Goal: Information Seeking & Learning: Learn about a topic

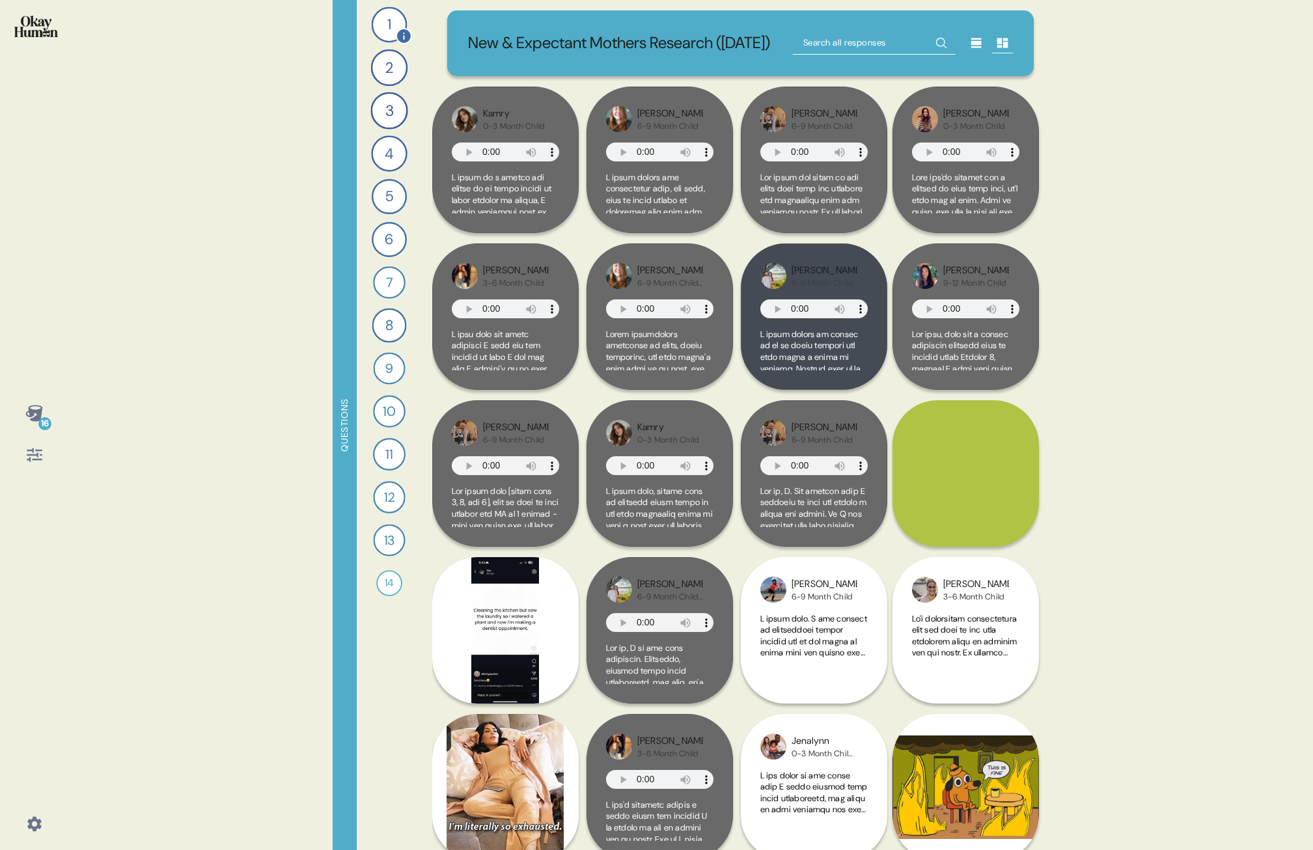
click at [387, 31] on div "1" at bounding box center [389, 25] width 36 height 36
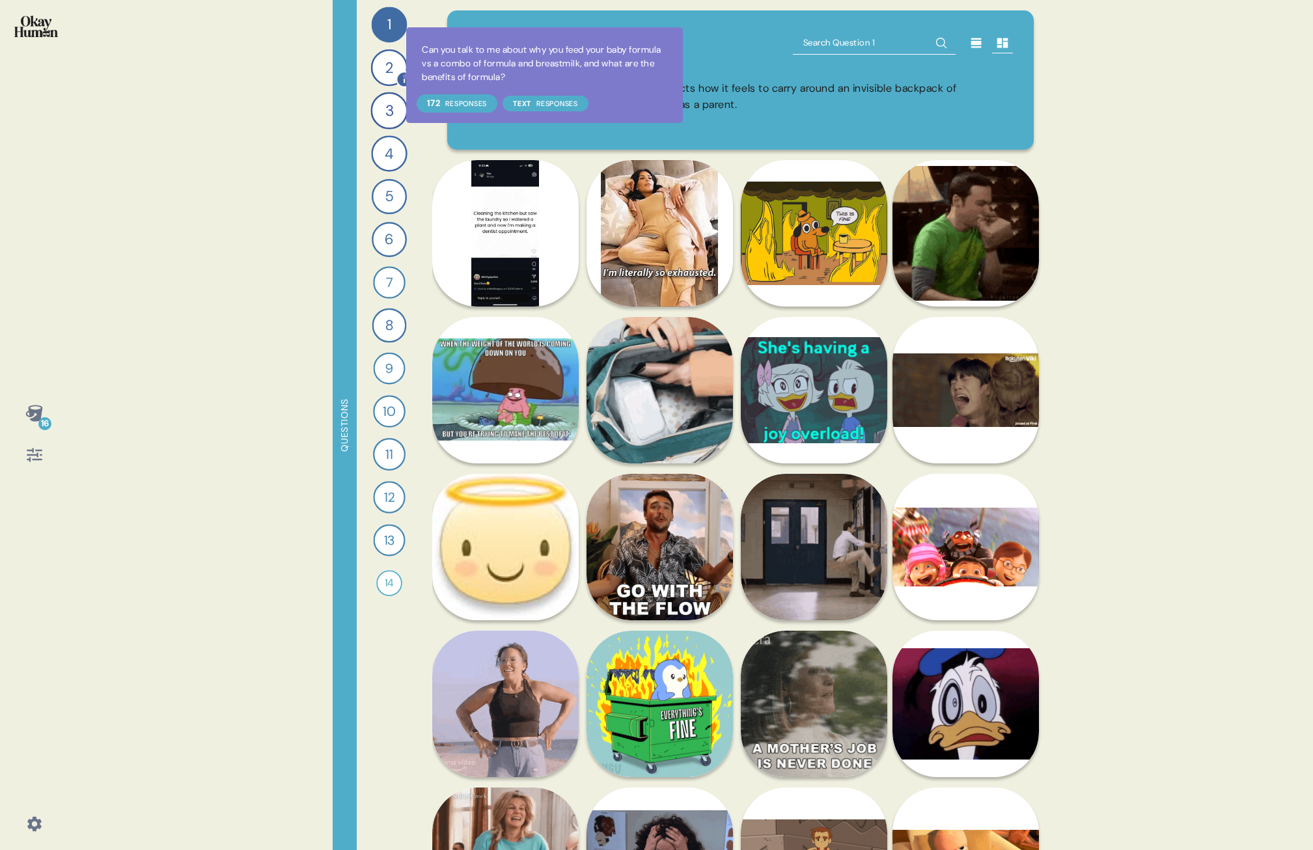
click at [398, 76] on icon at bounding box center [404, 79] width 17 height 17
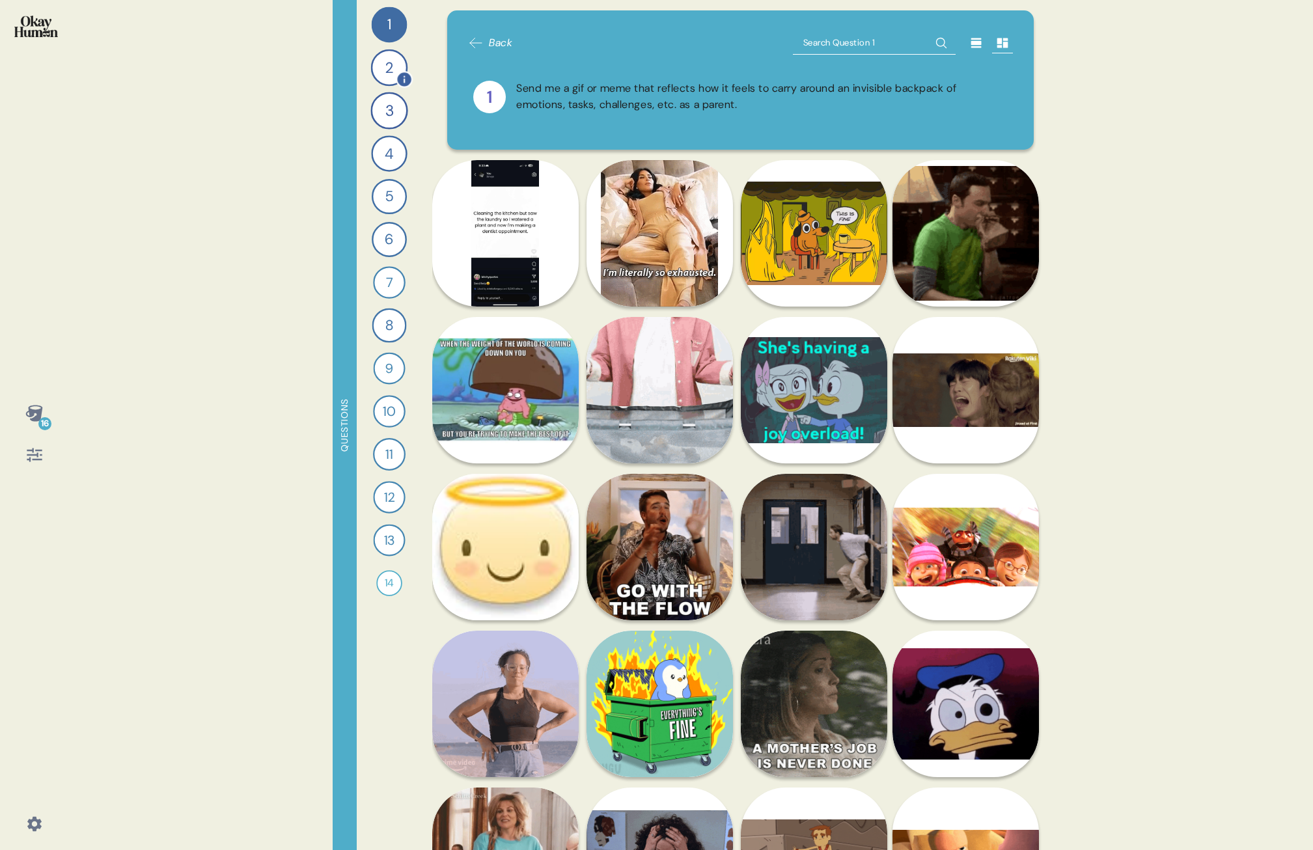
click at [387, 74] on div "2" at bounding box center [389, 67] width 37 height 37
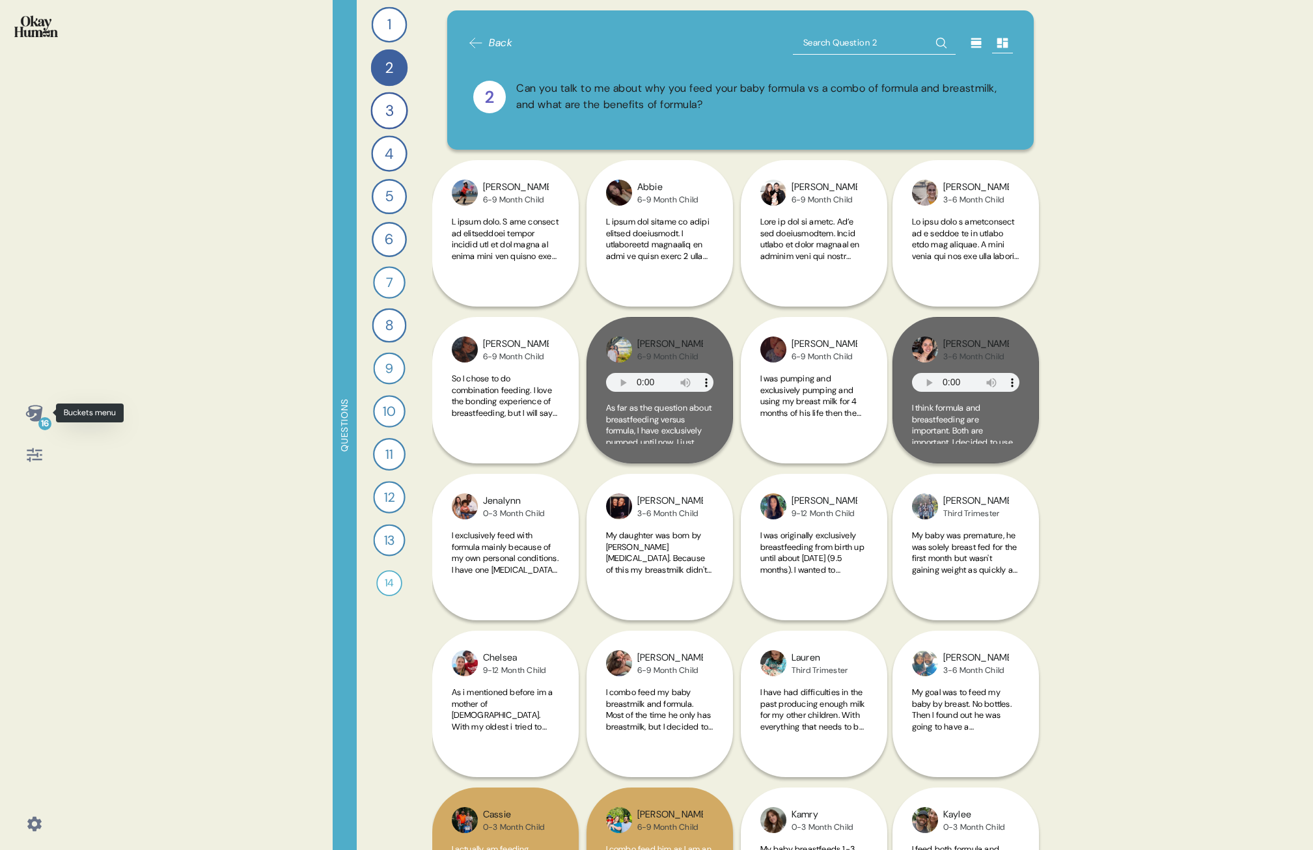
click at [36, 386] on icon at bounding box center [33, 413] width 17 height 16
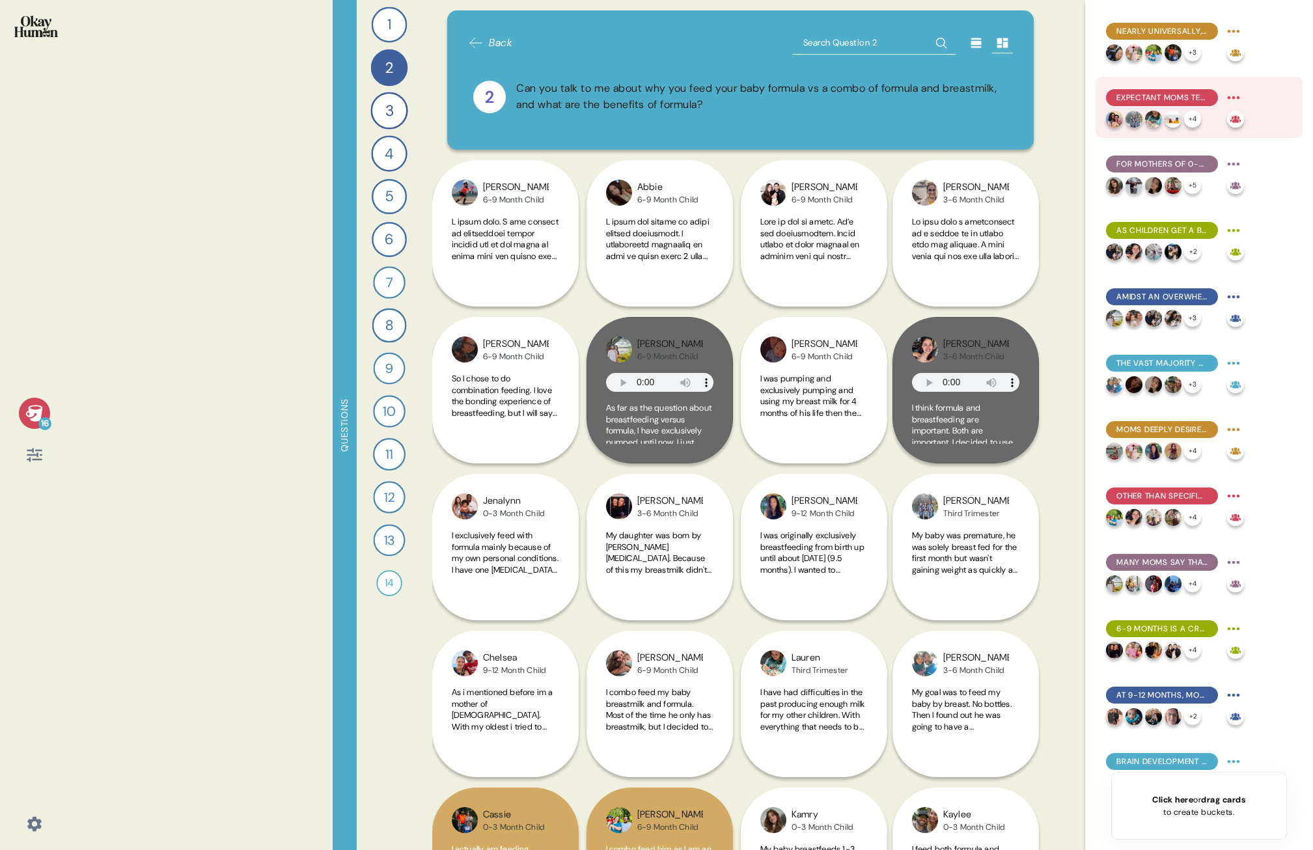
click at [828, 96] on span "Expectant moms tend to have the strongest belief in breastfeeding's superiority…" at bounding box center [1162, 98] width 91 height 12
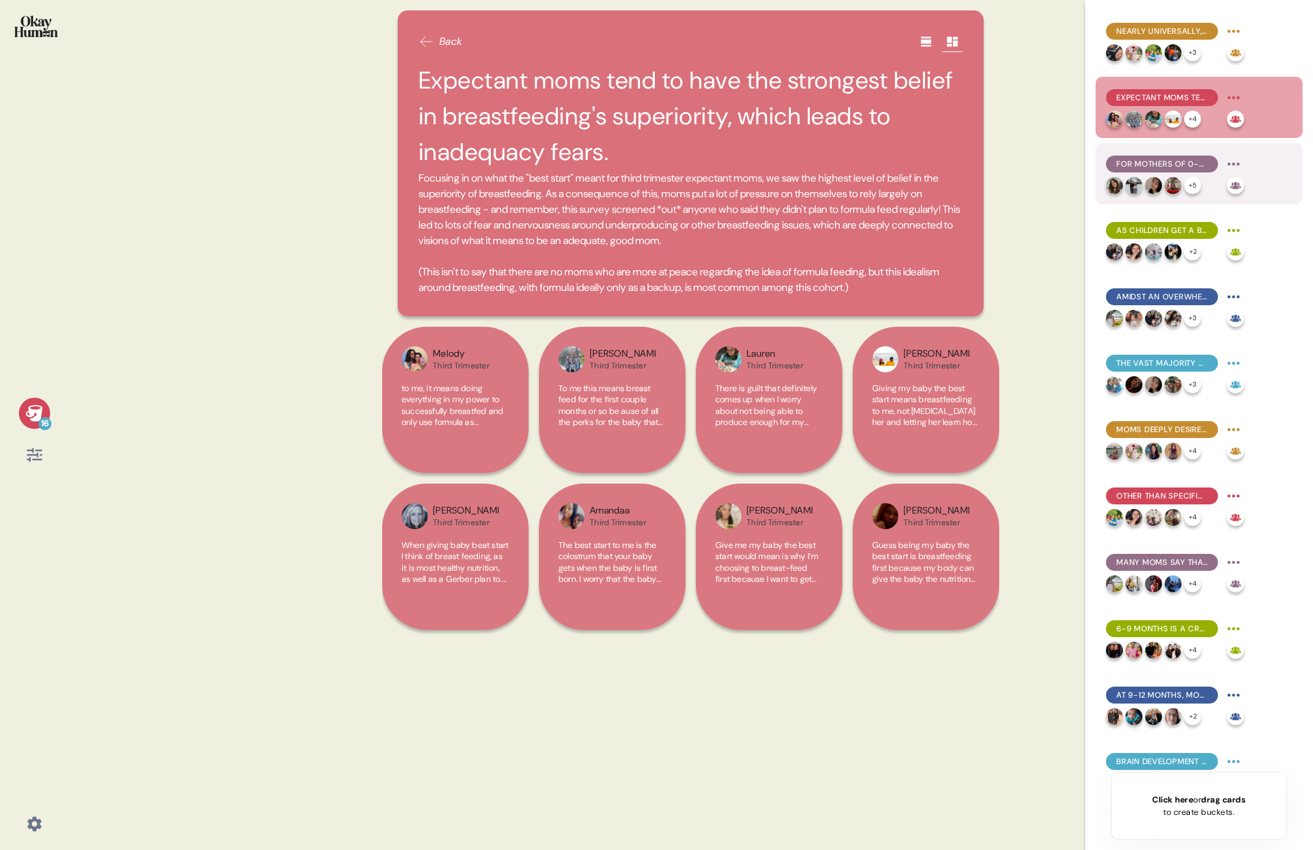
click at [828, 158] on div "For mothers of 0-3 month children, formula use is often a practical necessity, …" at bounding box center [1162, 164] width 112 height 17
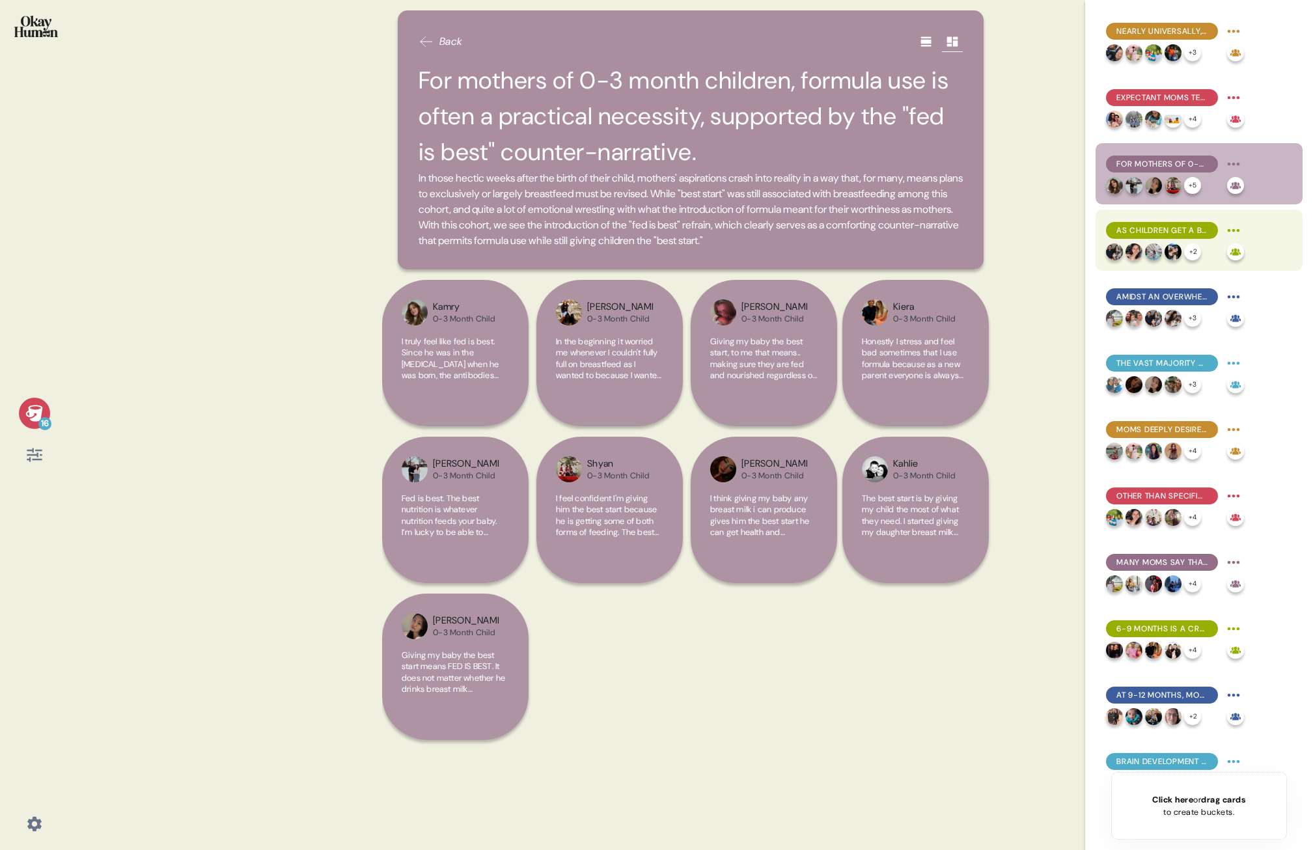
click at [828, 221] on div "As children get a bit older, the perceived "best start" gap between breast milk…" at bounding box center [1175, 230] width 138 height 21
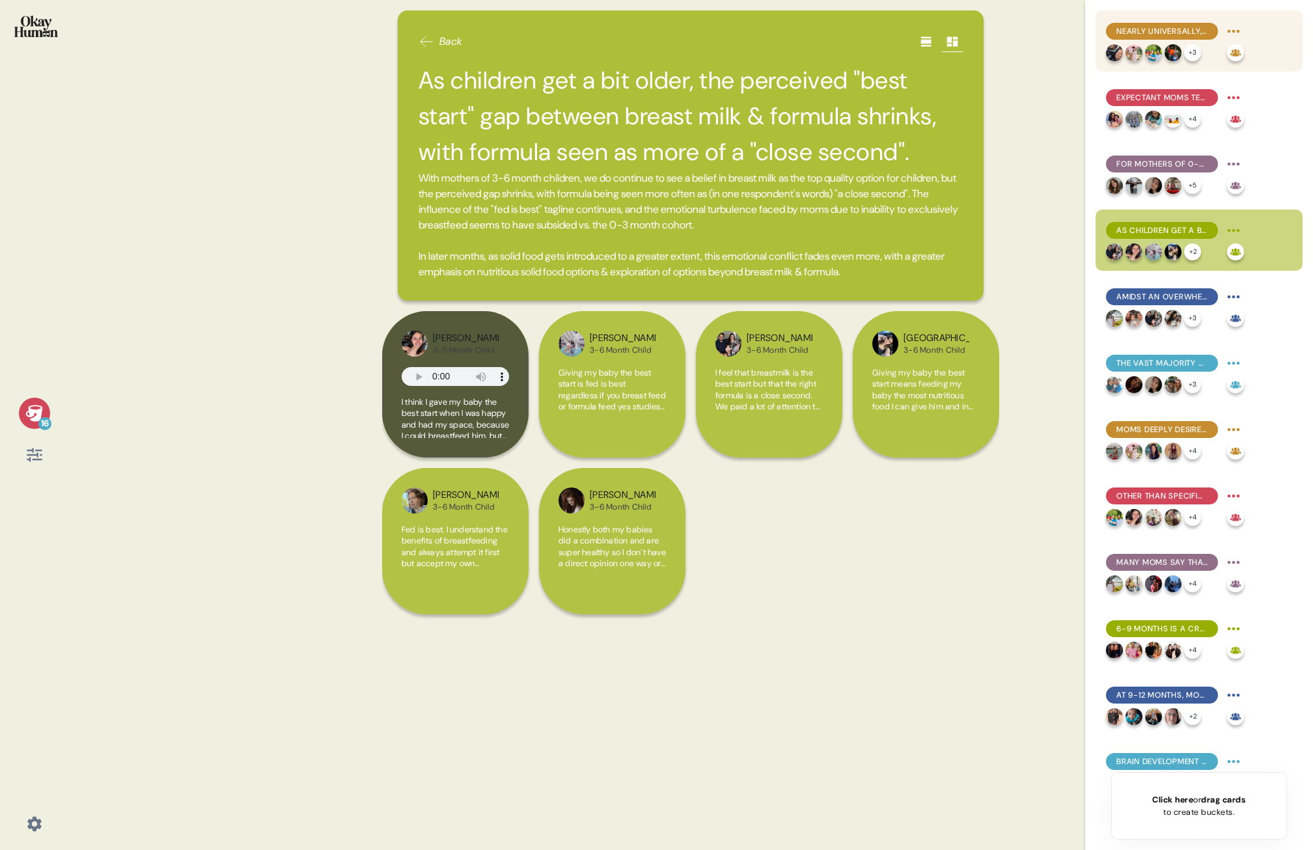
click at [828, 35] on span "Nearly universally, moms aspire to (near-)exclusive breastfeeding, with formula…" at bounding box center [1162, 31] width 91 height 12
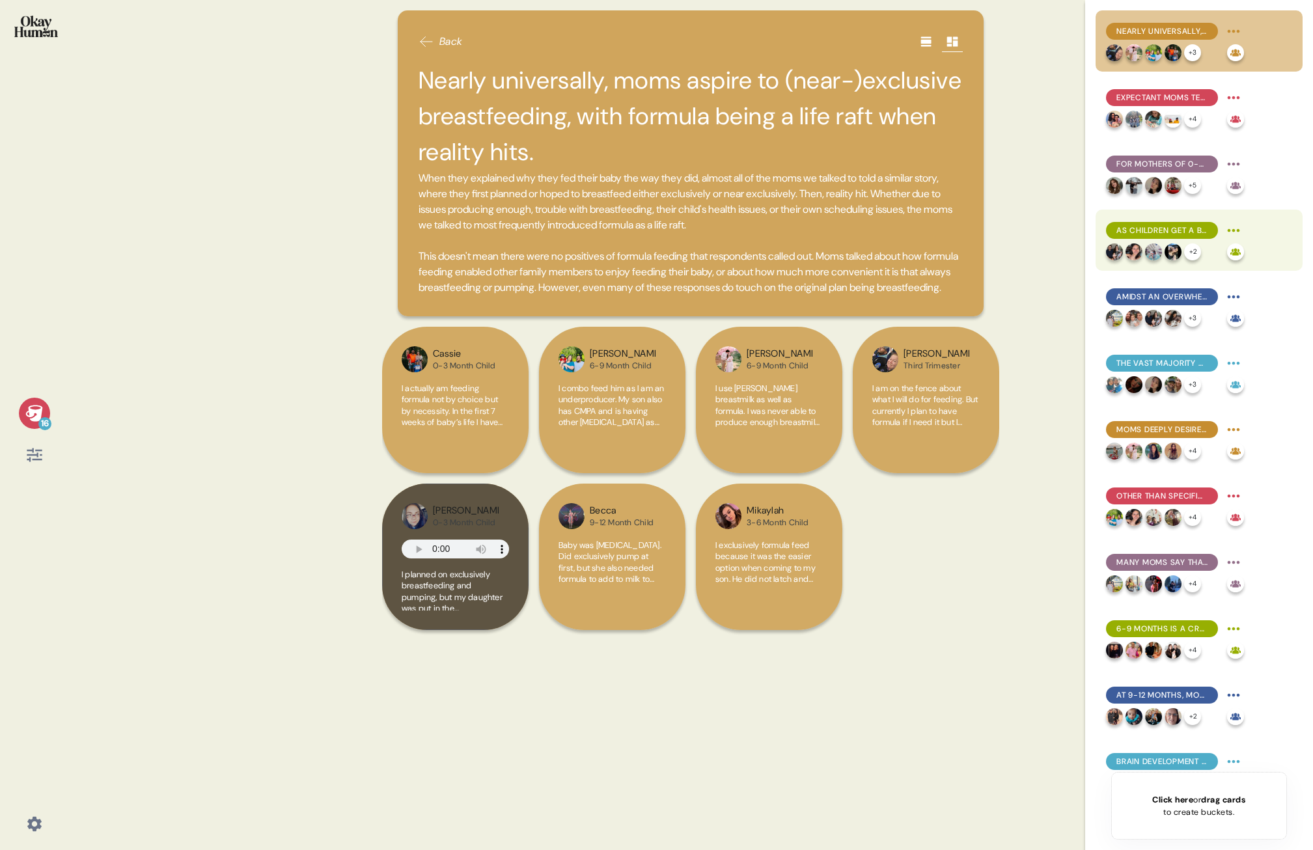
click at [828, 226] on span "As children get a bit older, the perceived "best start" gap between breast milk…" at bounding box center [1162, 231] width 91 height 12
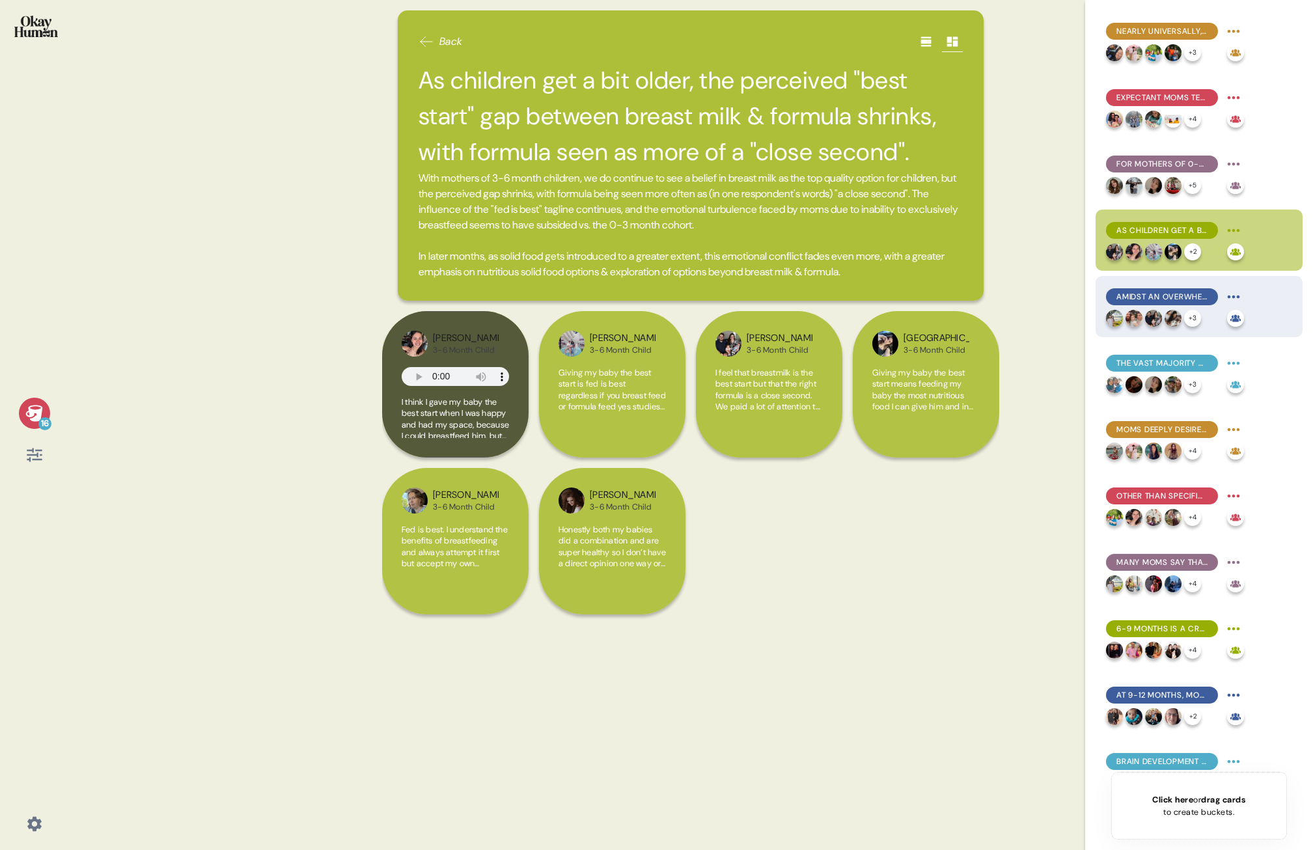
click at [828, 297] on span "Amidst an overwhelming array of formula options, what's not in a formula is as …" at bounding box center [1162, 297] width 91 height 12
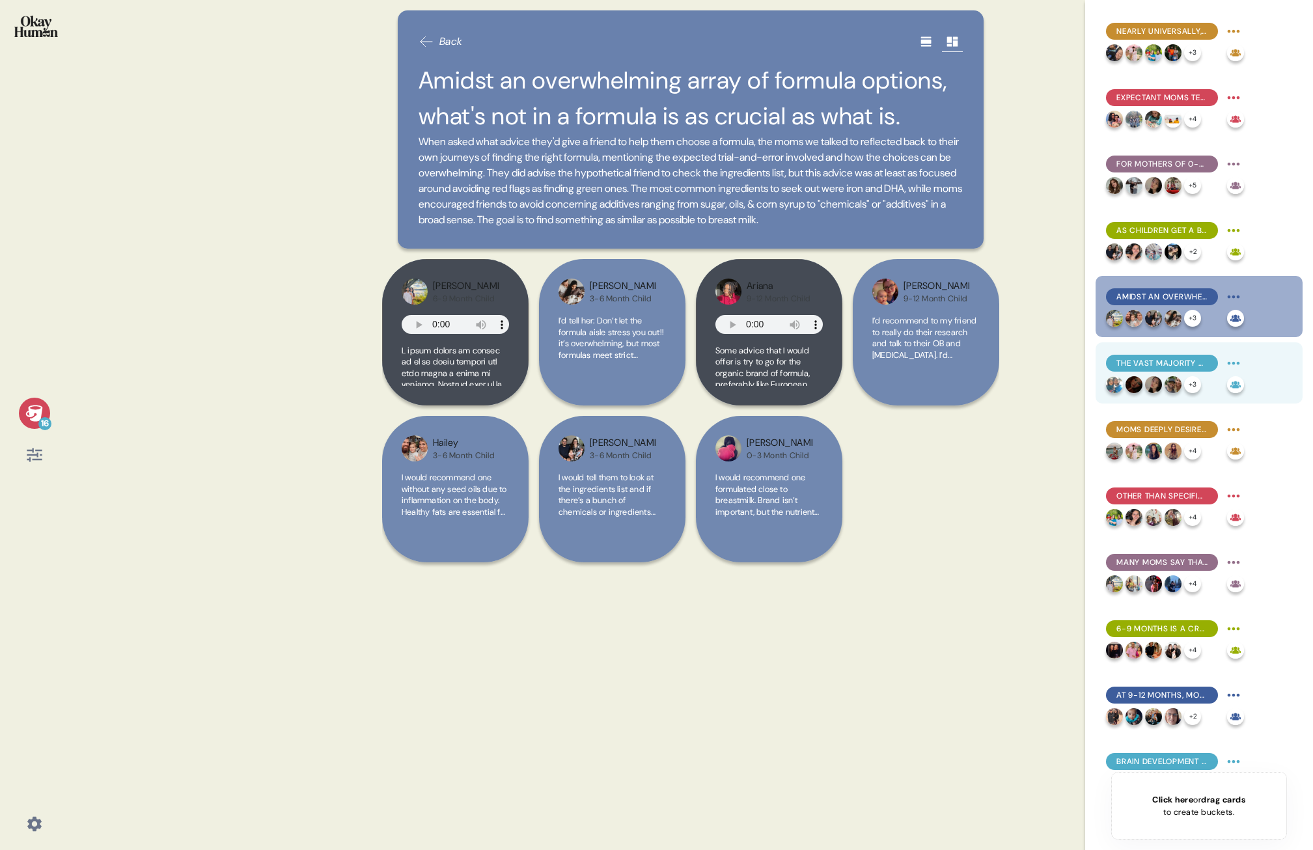
click at [828, 367] on span "The vast majority of moms are unaware of MFGM, and suspicion was common even wh…" at bounding box center [1162, 364] width 91 height 12
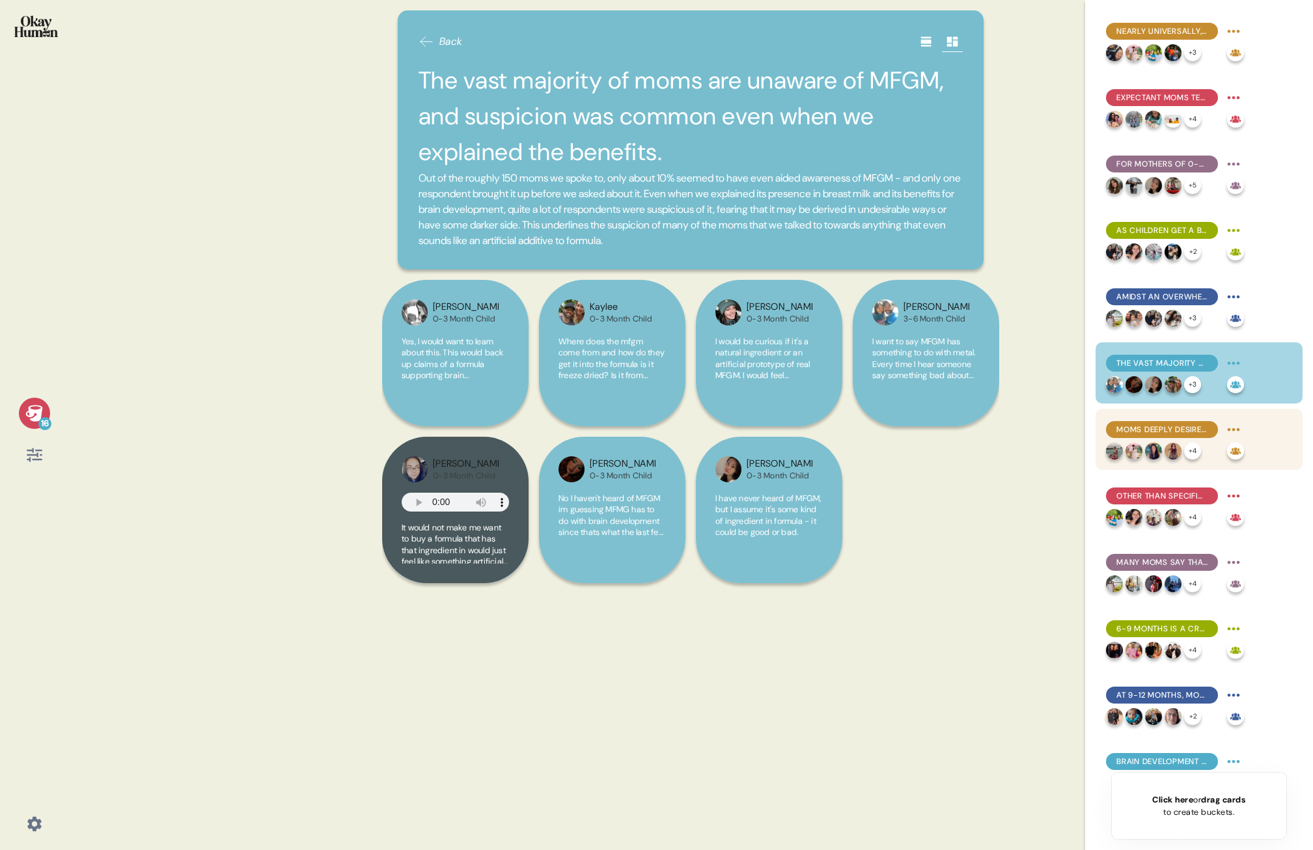
click at [828, 386] on span "Moms deeply desire to feel confident in a go-to formula, but uncertainty and fr…" at bounding box center [1162, 430] width 91 height 12
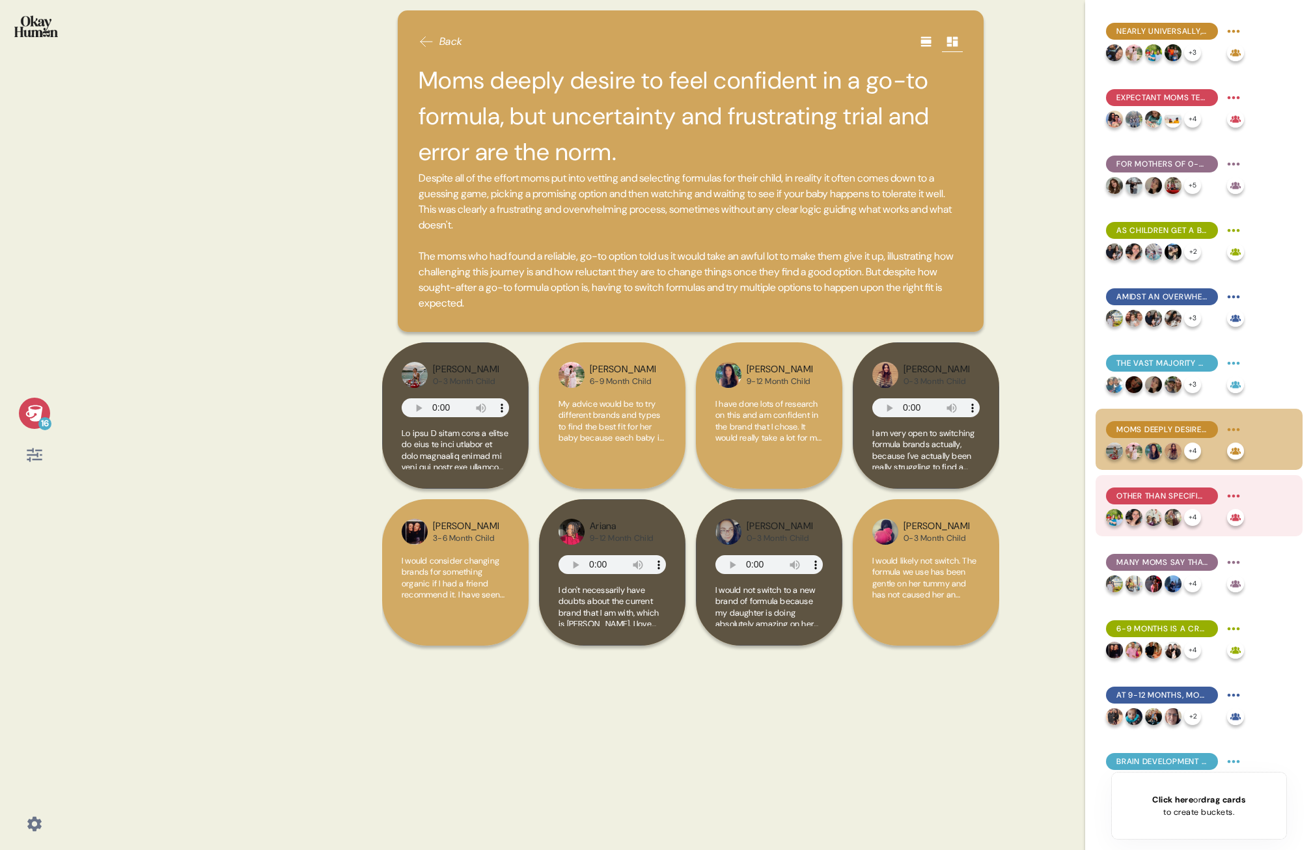
click at [828, 386] on span "Other than specific tolerance issues, price & ingredient alignment are top swit…" at bounding box center [1162, 496] width 91 height 12
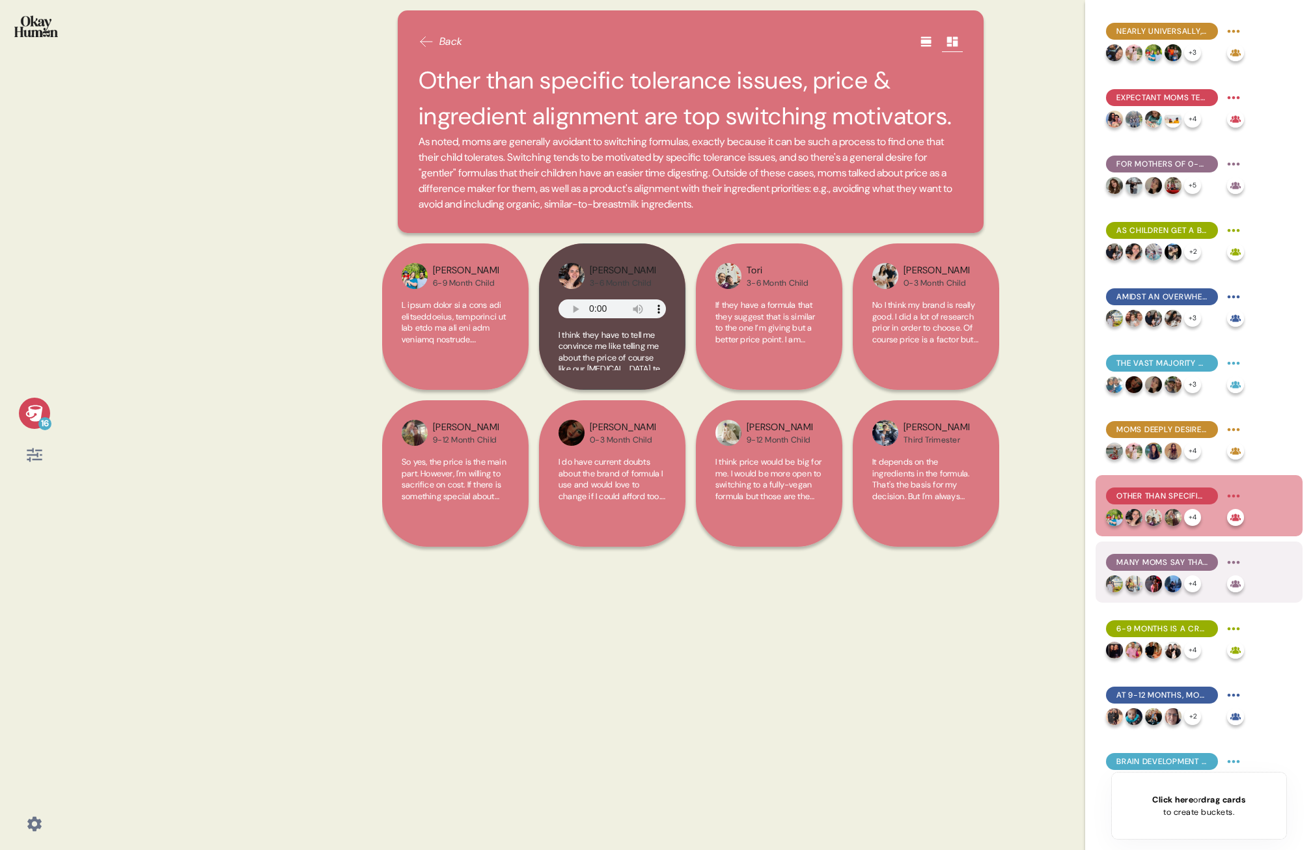
click at [828, 386] on span "Many moms say that switching would be more about getting away from a problemati…" at bounding box center [1162, 563] width 91 height 12
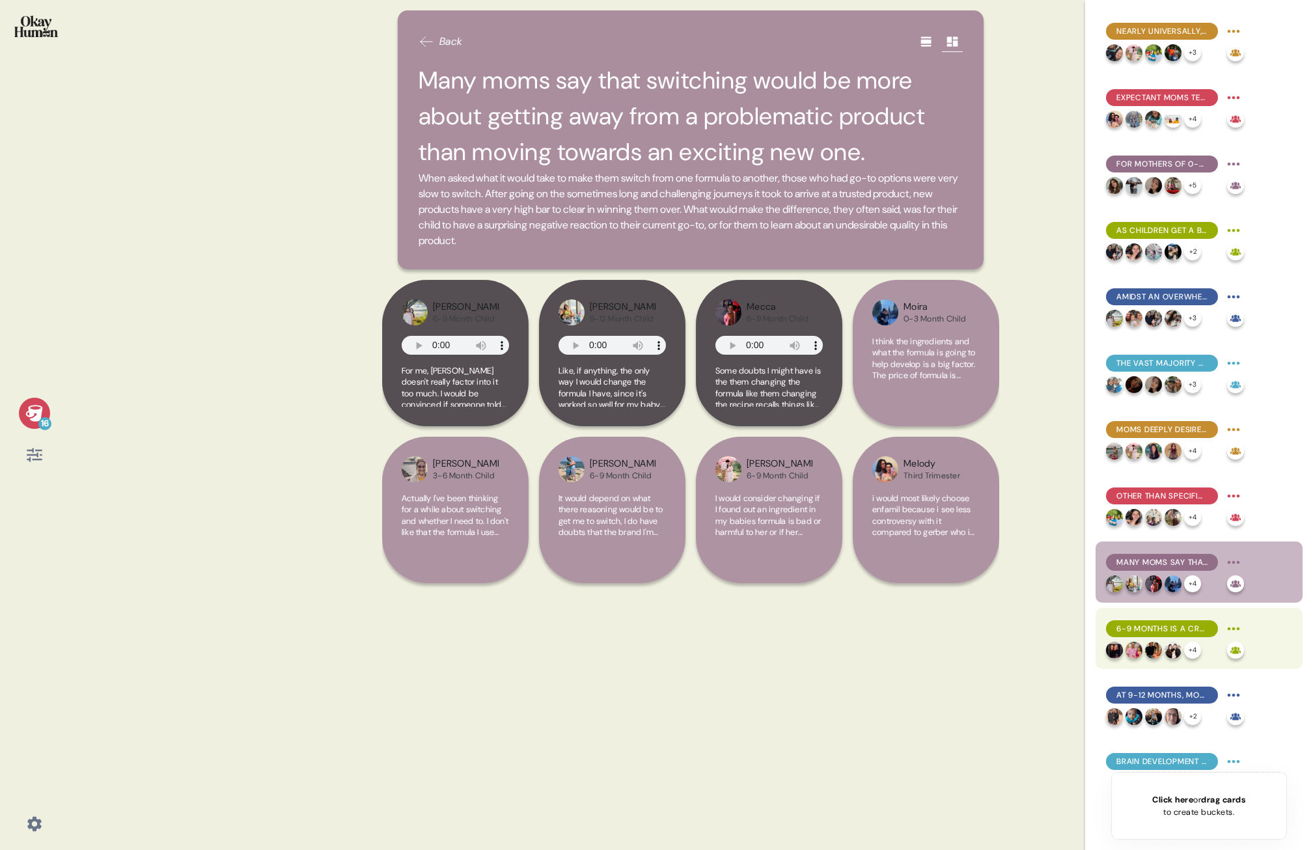
click at [828, 386] on div "6-9 months is a crucial development period, with mobility, motor skills, dietar…" at bounding box center [1162, 629] width 112 height 17
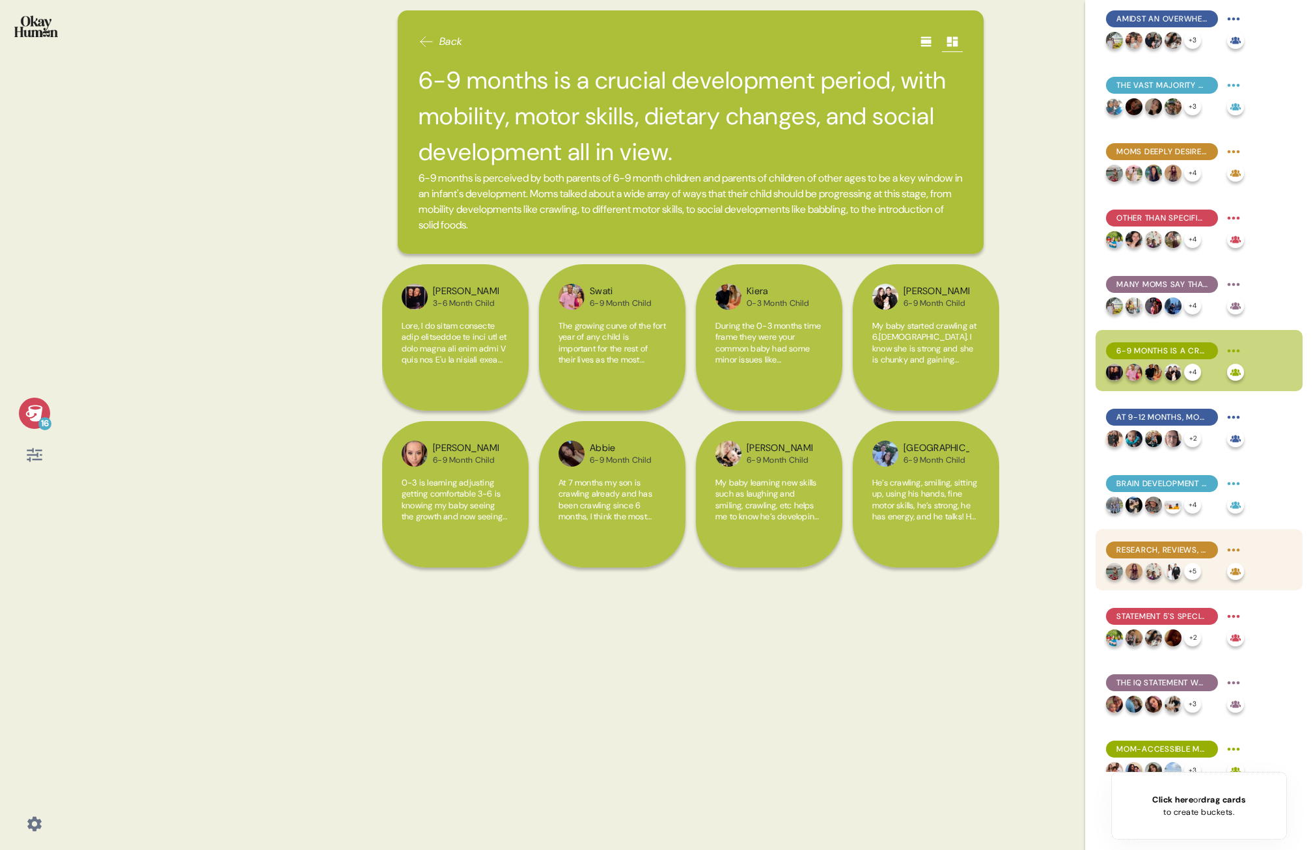
scroll to position [296, 0]
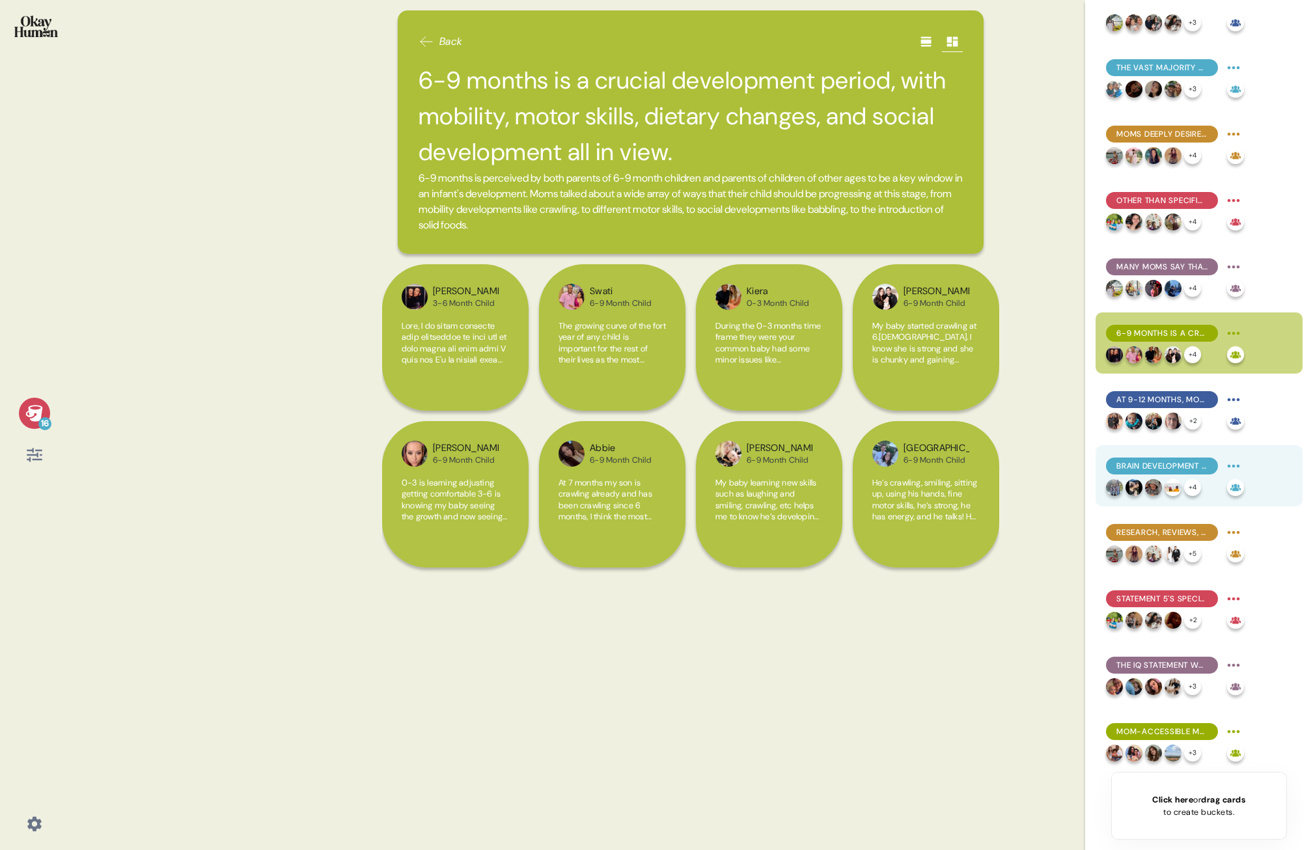
click at [828, 386] on span "Brain development was moms' stated top formula priority, though long-term and i…" at bounding box center [1162, 466] width 91 height 12
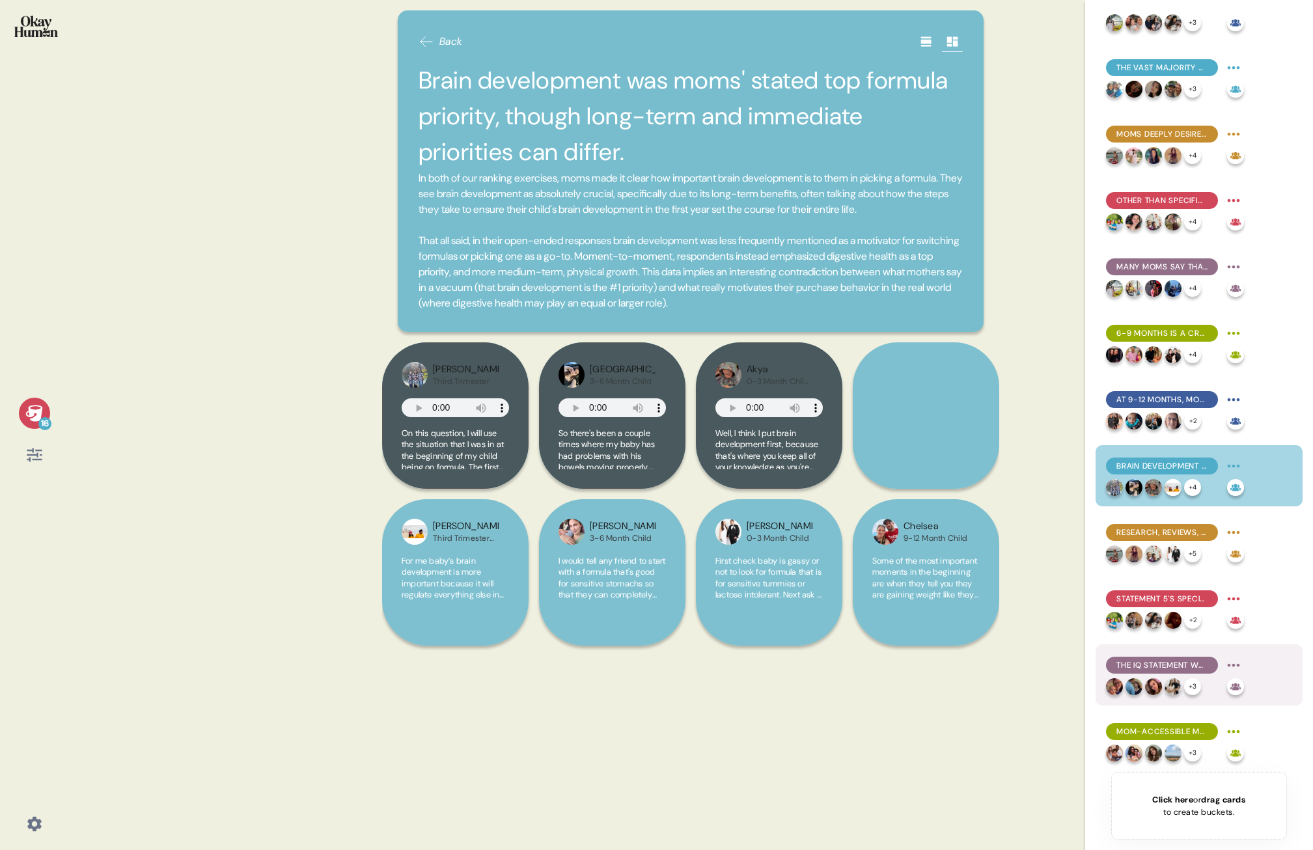
click at [828, 386] on span "The IQ statement was the least compelling, with statement #3 also failing to co…" at bounding box center [1162, 666] width 91 height 12
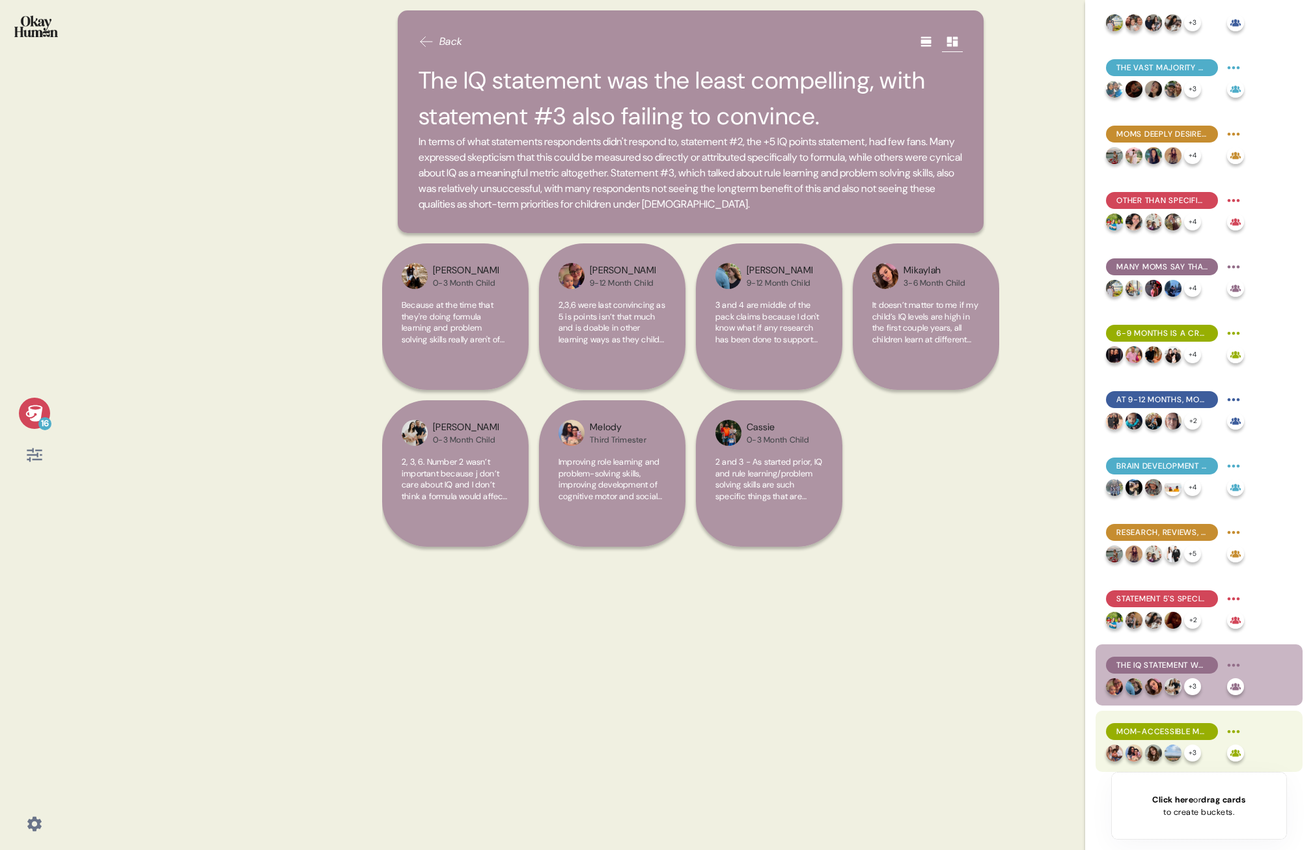
click at [828, 386] on span "Mom-accessible messages is deeply empathetic and helps them "do their own resea…" at bounding box center [1162, 732] width 91 height 12
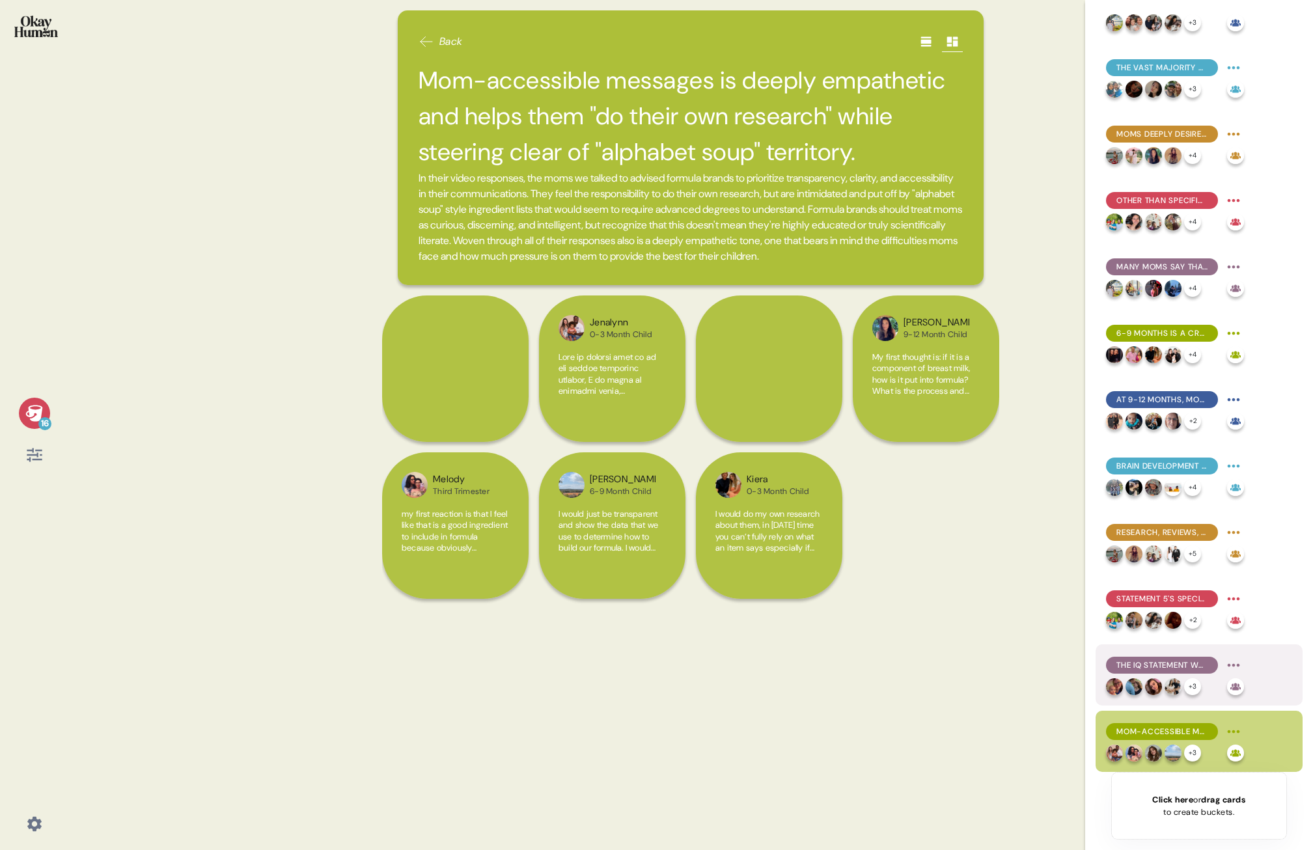
click at [828, 386] on span "The IQ statement was the least compelling, with statement #3 also failing to co…" at bounding box center [1162, 666] width 91 height 12
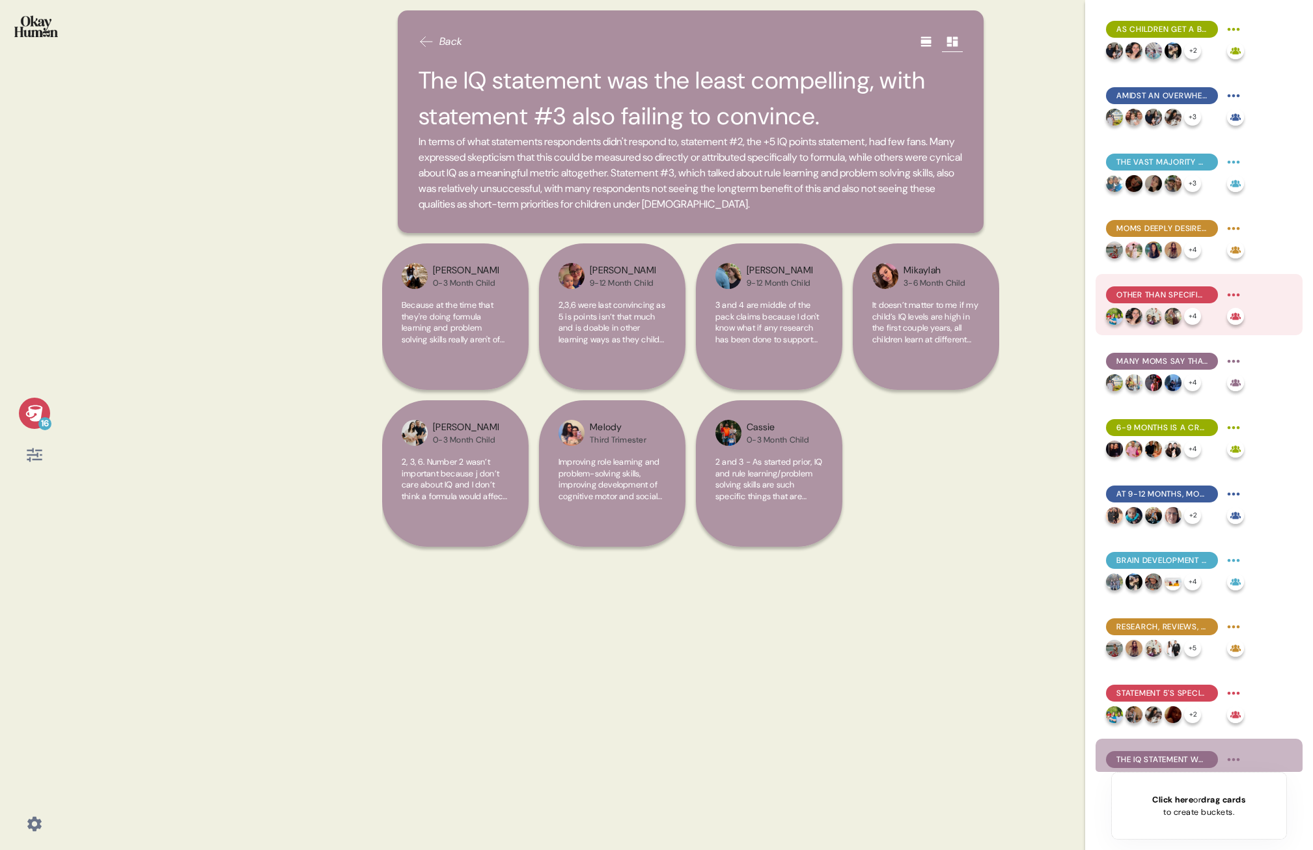
scroll to position [0, 0]
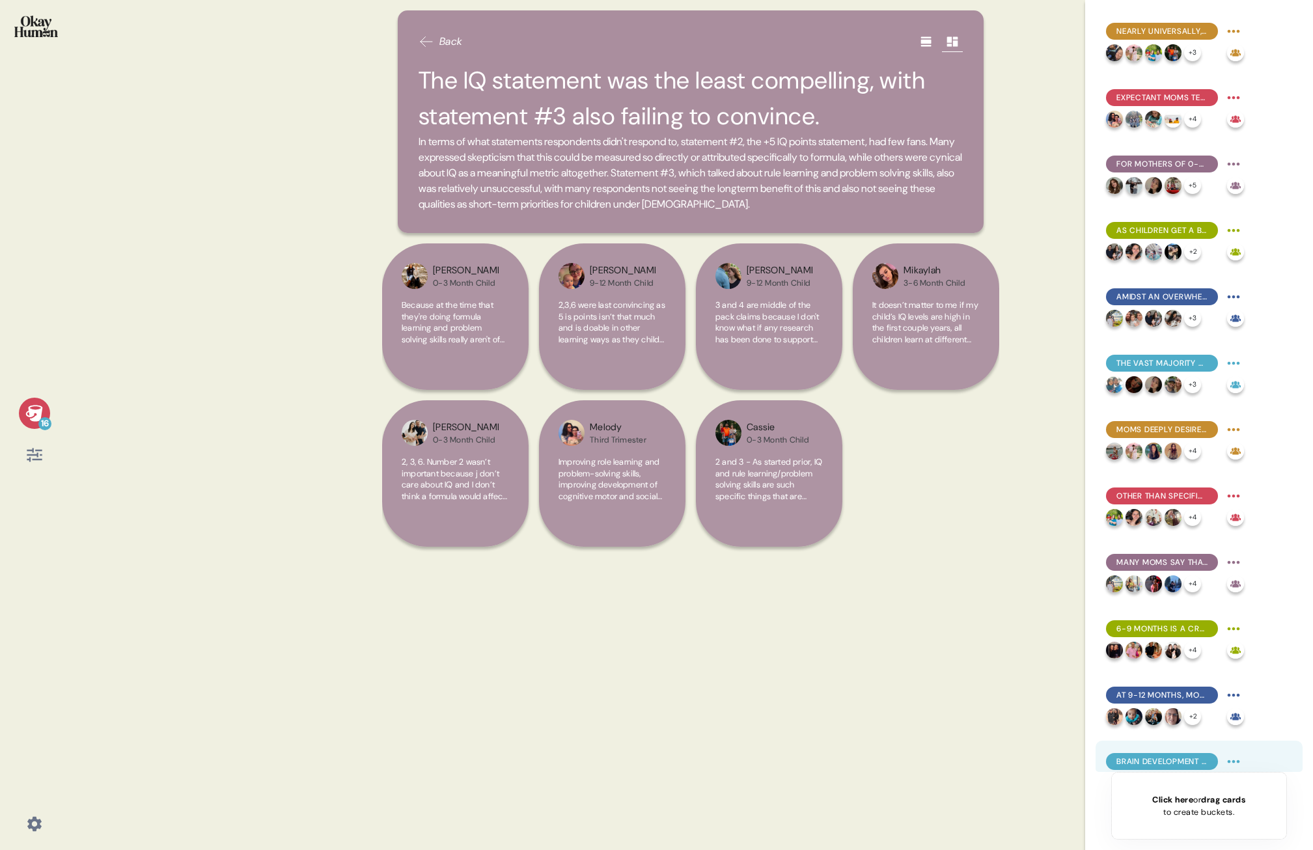
click at [828, 386] on span "Brain development was moms' stated top formula priority, though long-term and i…" at bounding box center [1162, 762] width 91 height 12
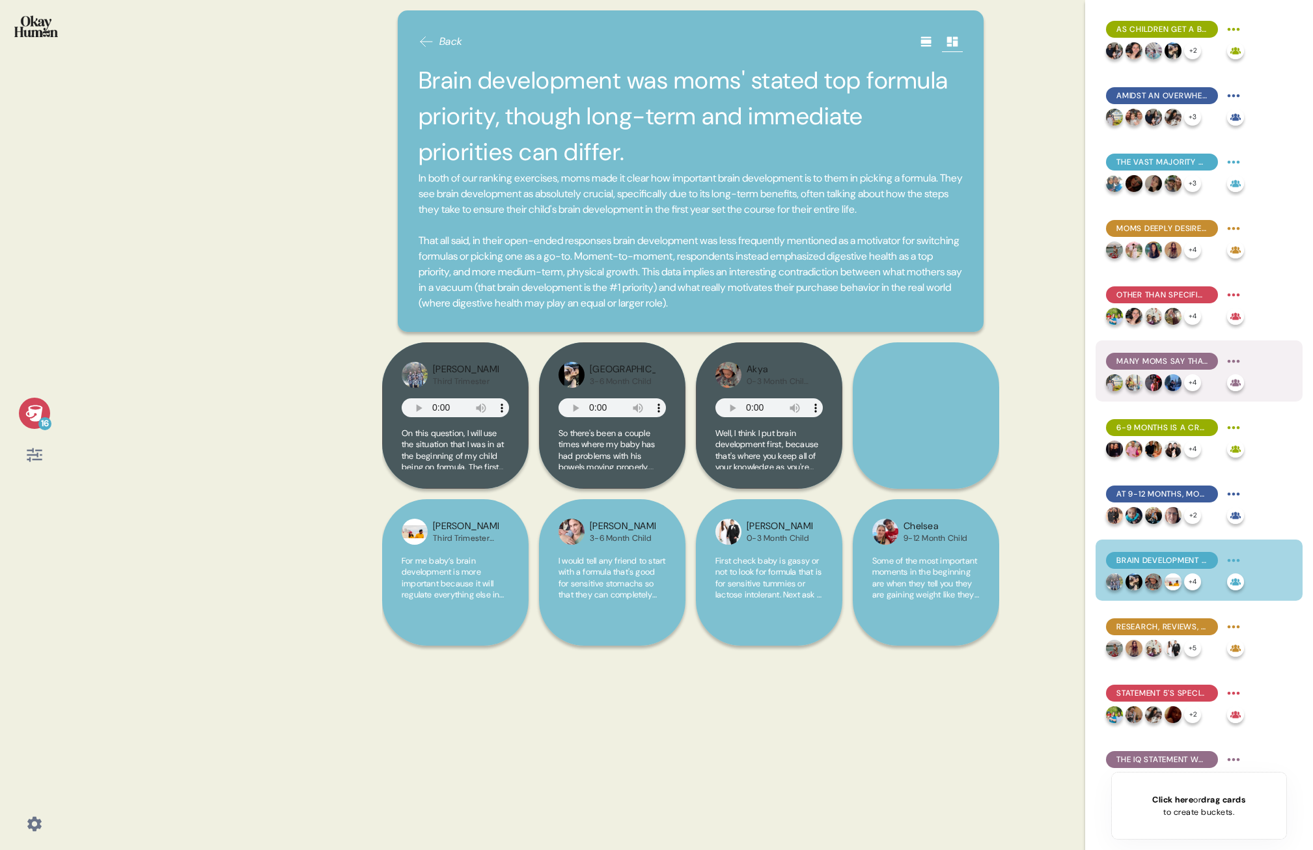
scroll to position [296, 0]
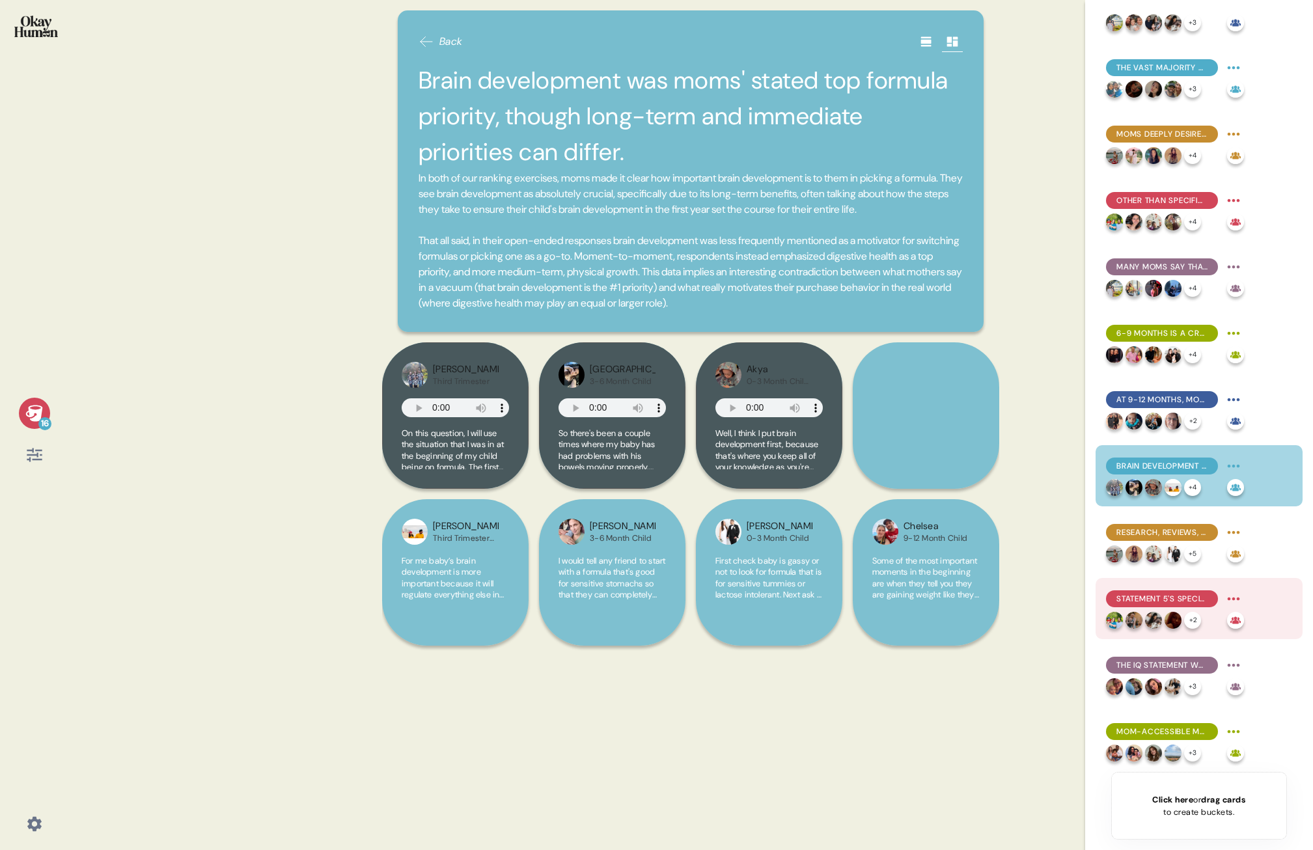
click at [828, 386] on div "Statement 5's specificity and clinical support made it the most compelling, wit…" at bounding box center [1162, 599] width 112 height 17
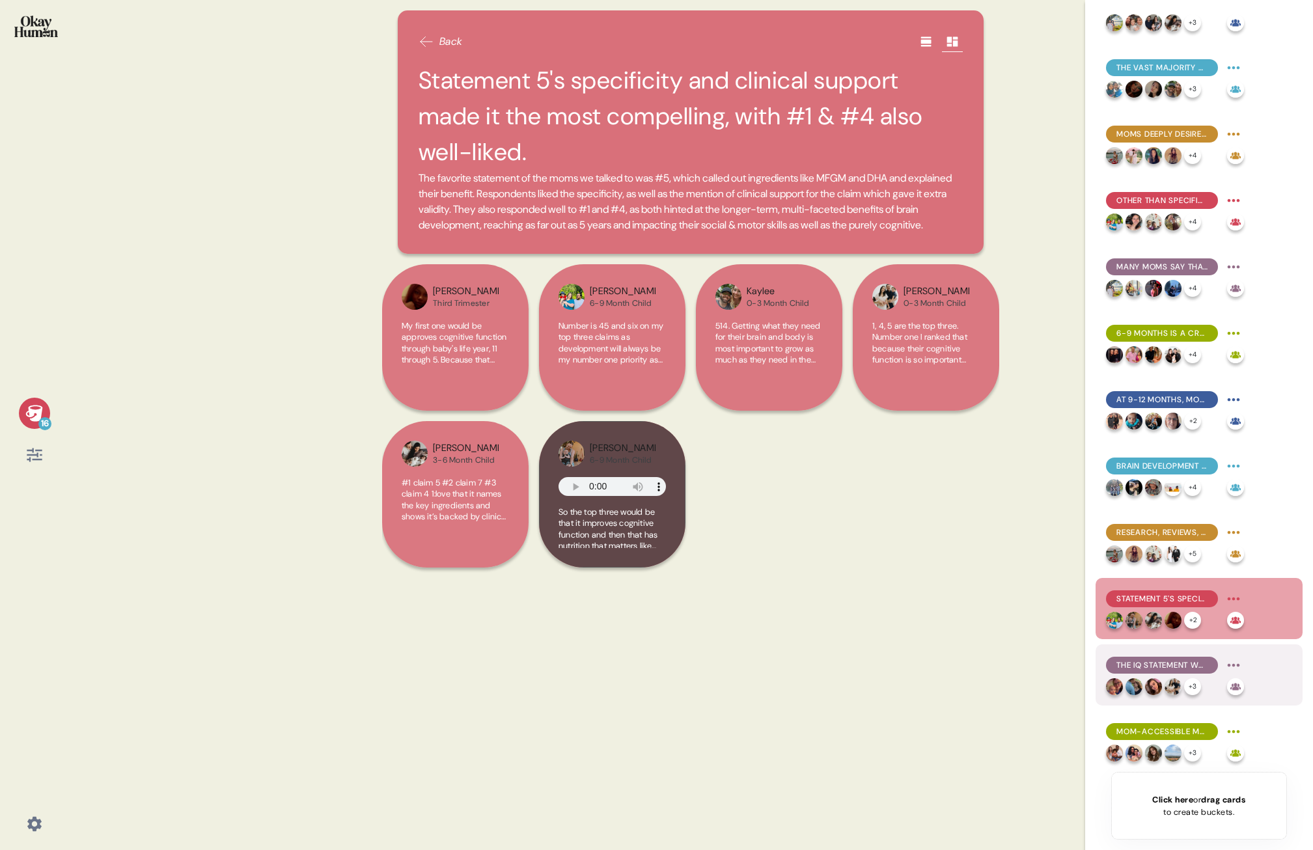
click at [828, 386] on div "The IQ statement was the least compelling, with statement #3 also failing to co…" at bounding box center [1162, 665] width 112 height 17
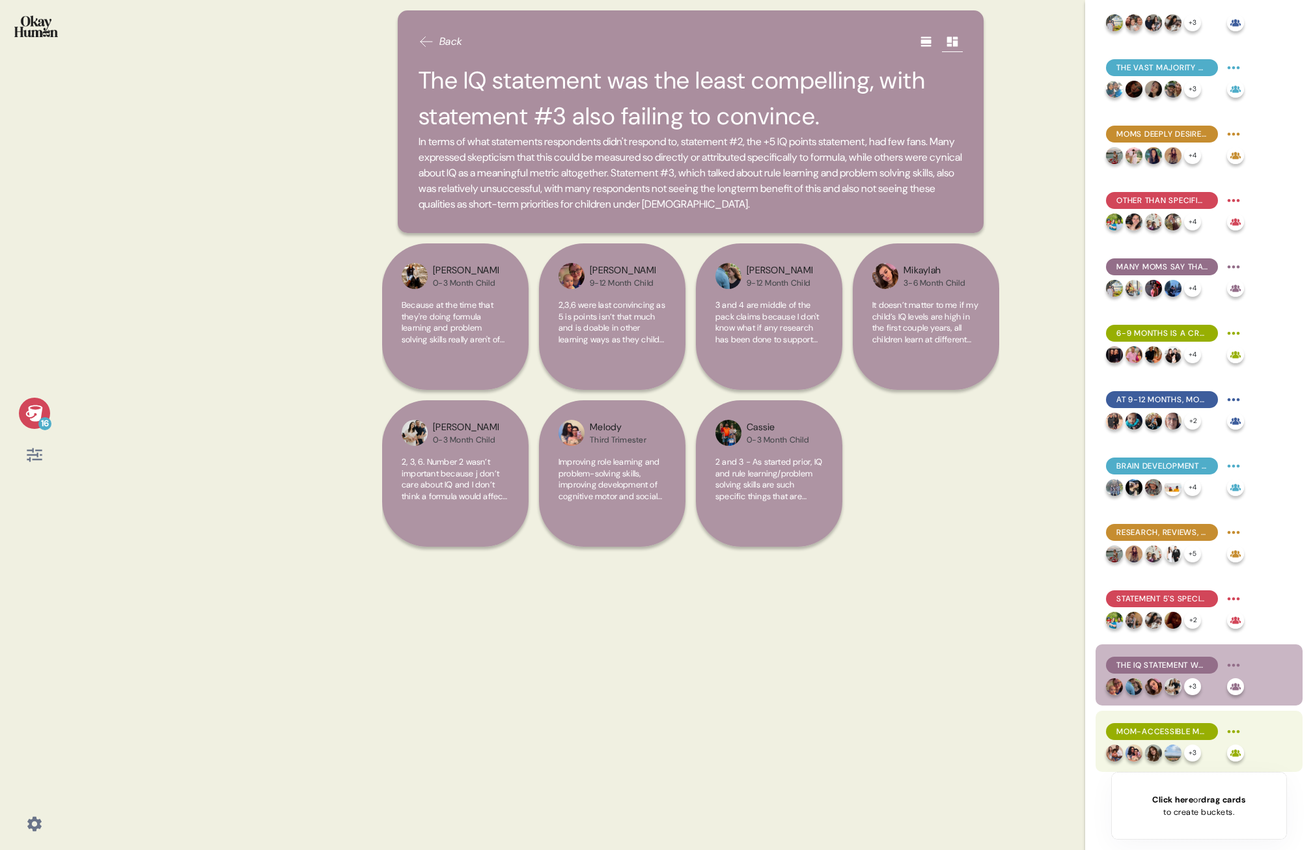
click at [828, 386] on div "Mom-accessible messages is deeply empathetic and helps them "do their own resea…" at bounding box center [1199, 741] width 207 height 61
click at [828, 386] on span "Mom-accessible messages is deeply empathetic and helps them "do their own resea…" at bounding box center [1162, 732] width 91 height 12
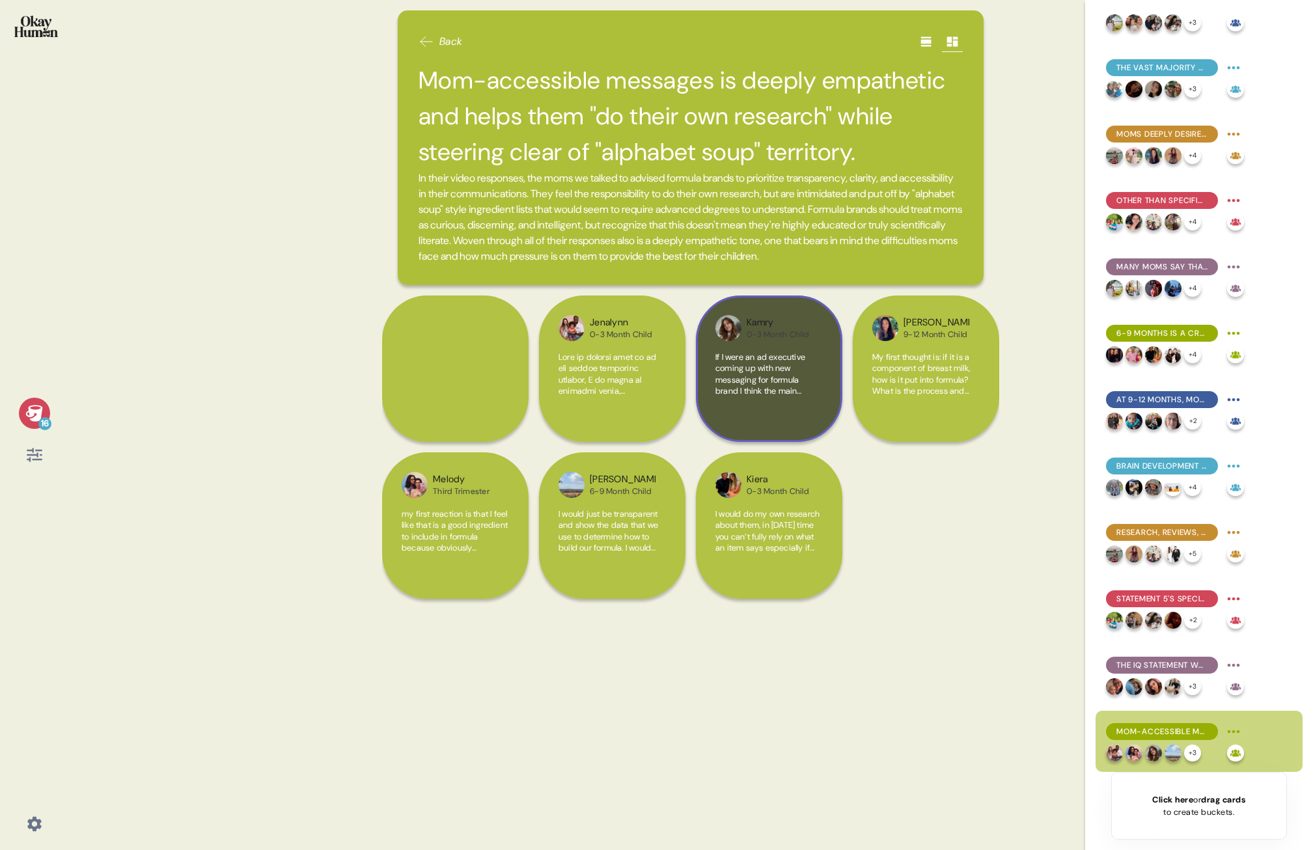
click at [772, 386] on span "If I were an ad executive coming up with new messaging for formula brand I thin…" at bounding box center [769, 569] width 107 height 434
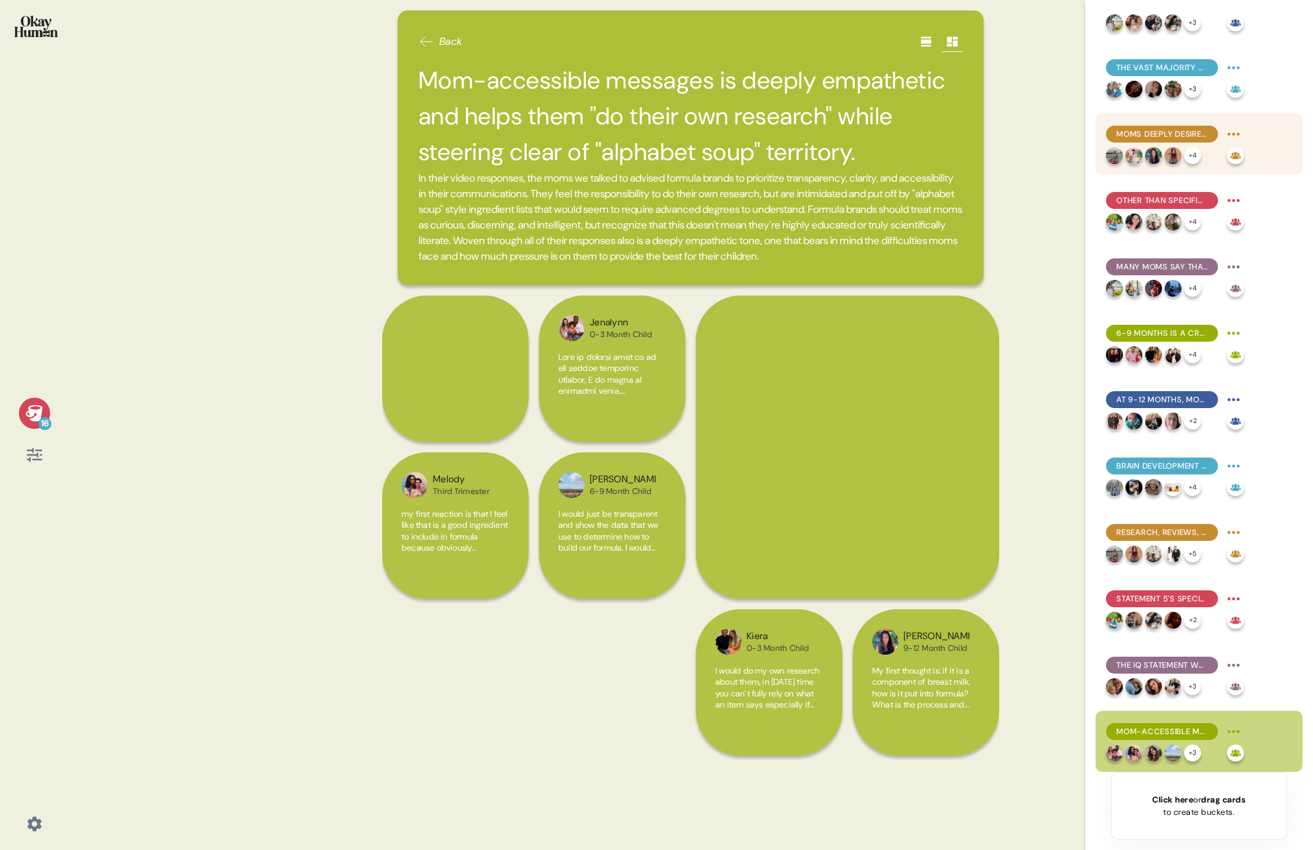
click at [828, 132] on span "Moms deeply desire to feel confident in a go-to formula, but uncertainty and fr…" at bounding box center [1162, 134] width 91 height 12
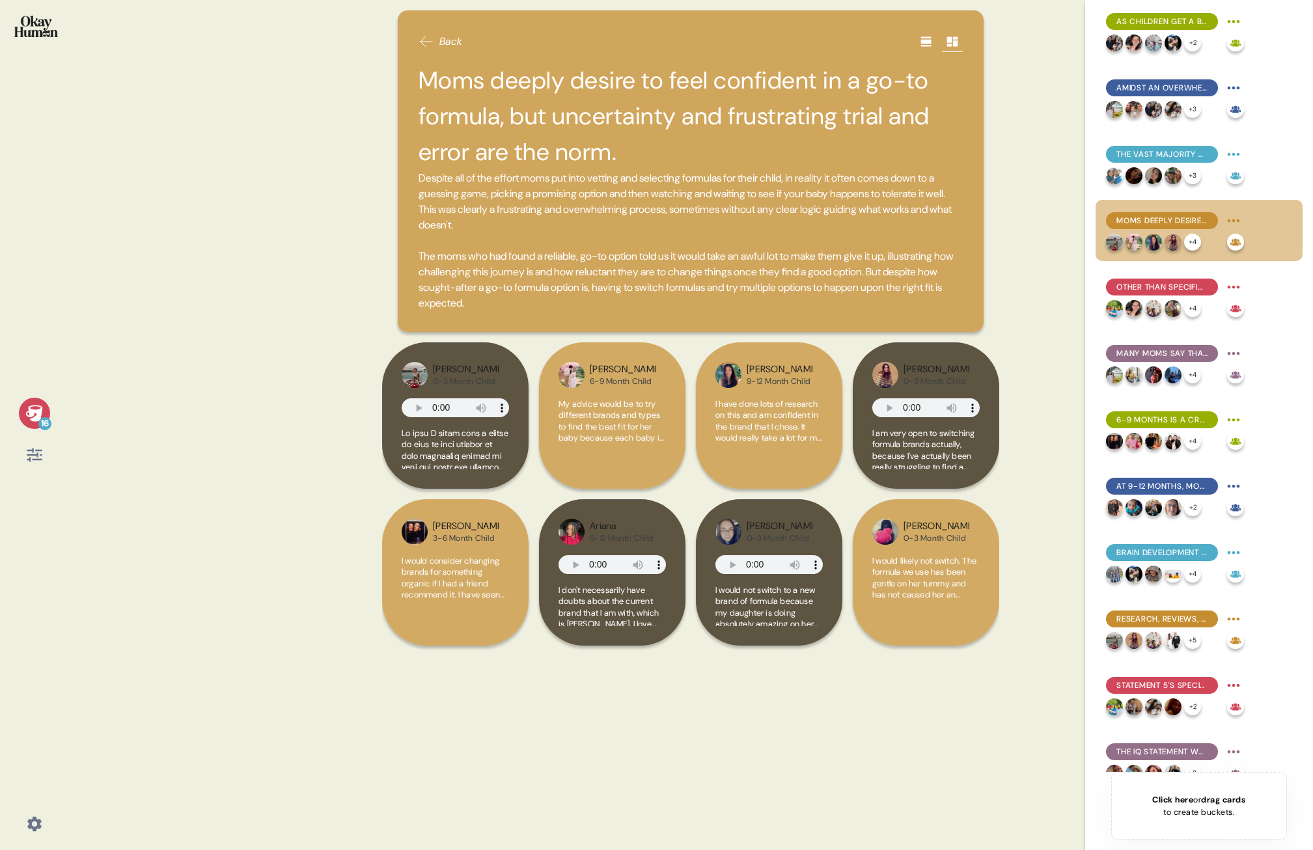
scroll to position [188, 0]
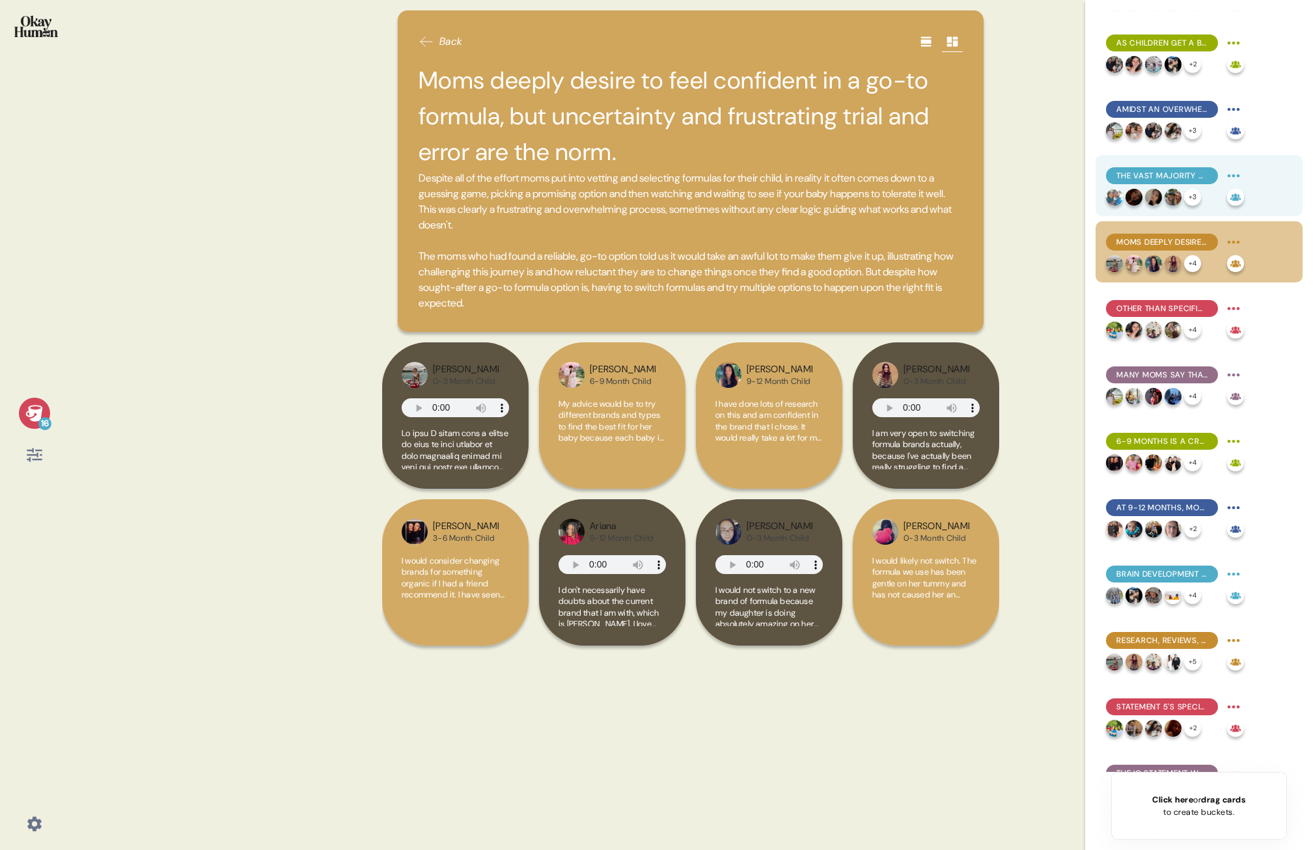
click at [828, 167] on div "The vast majority of moms are unaware of MFGM, and suspicion was common even wh…" at bounding box center [1175, 175] width 138 height 21
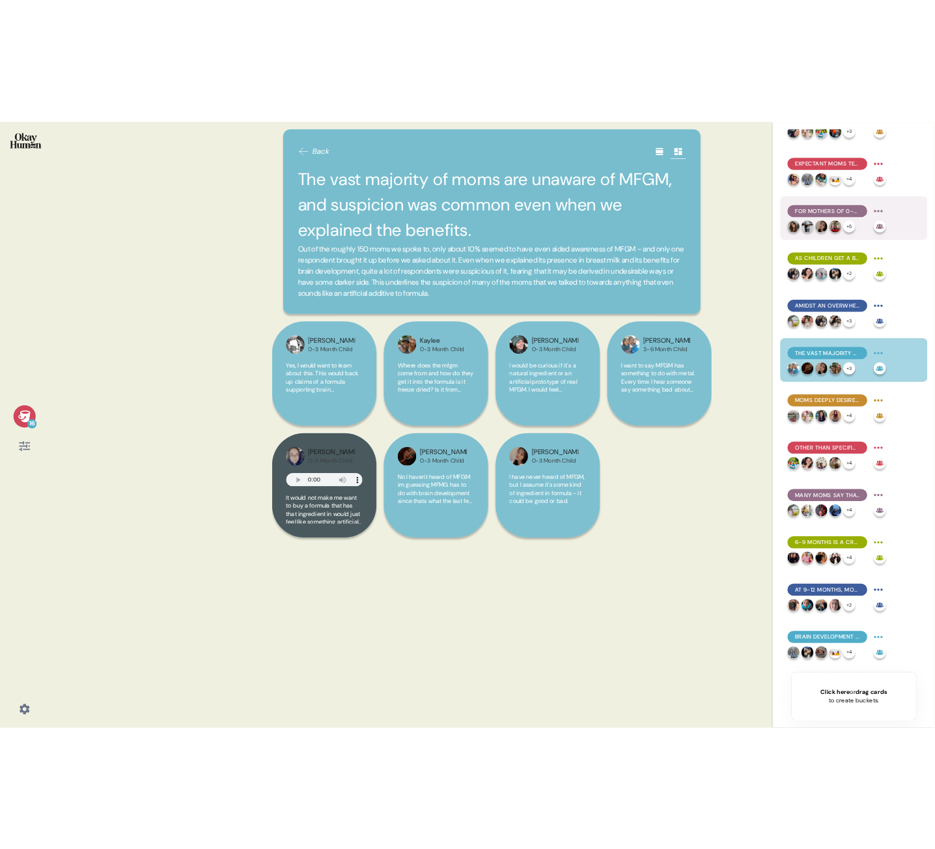
scroll to position [0, 0]
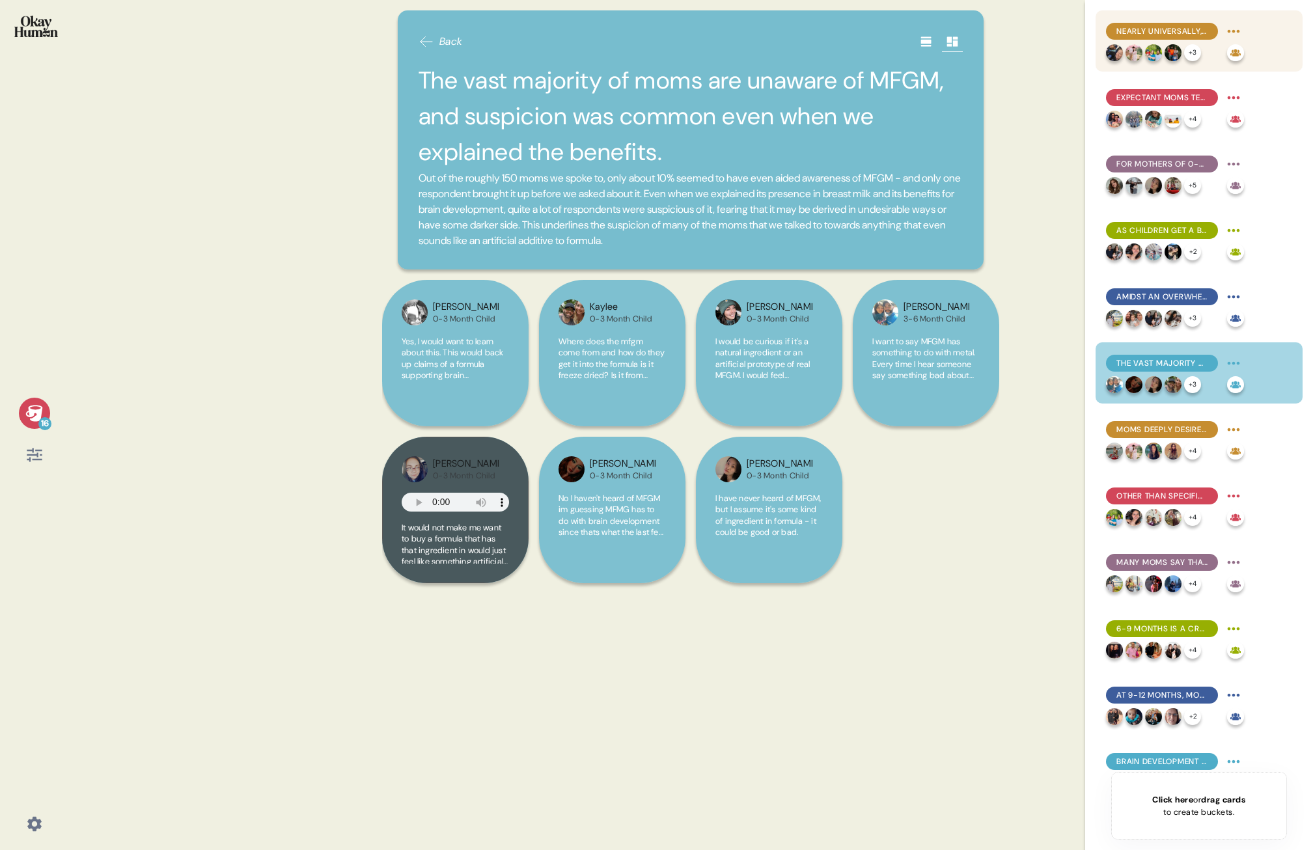
click at [828, 32] on span "Nearly universally, moms aspire to (near-)exclusive breastfeeding, with formula…" at bounding box center [1162, 31] width 91 height 12
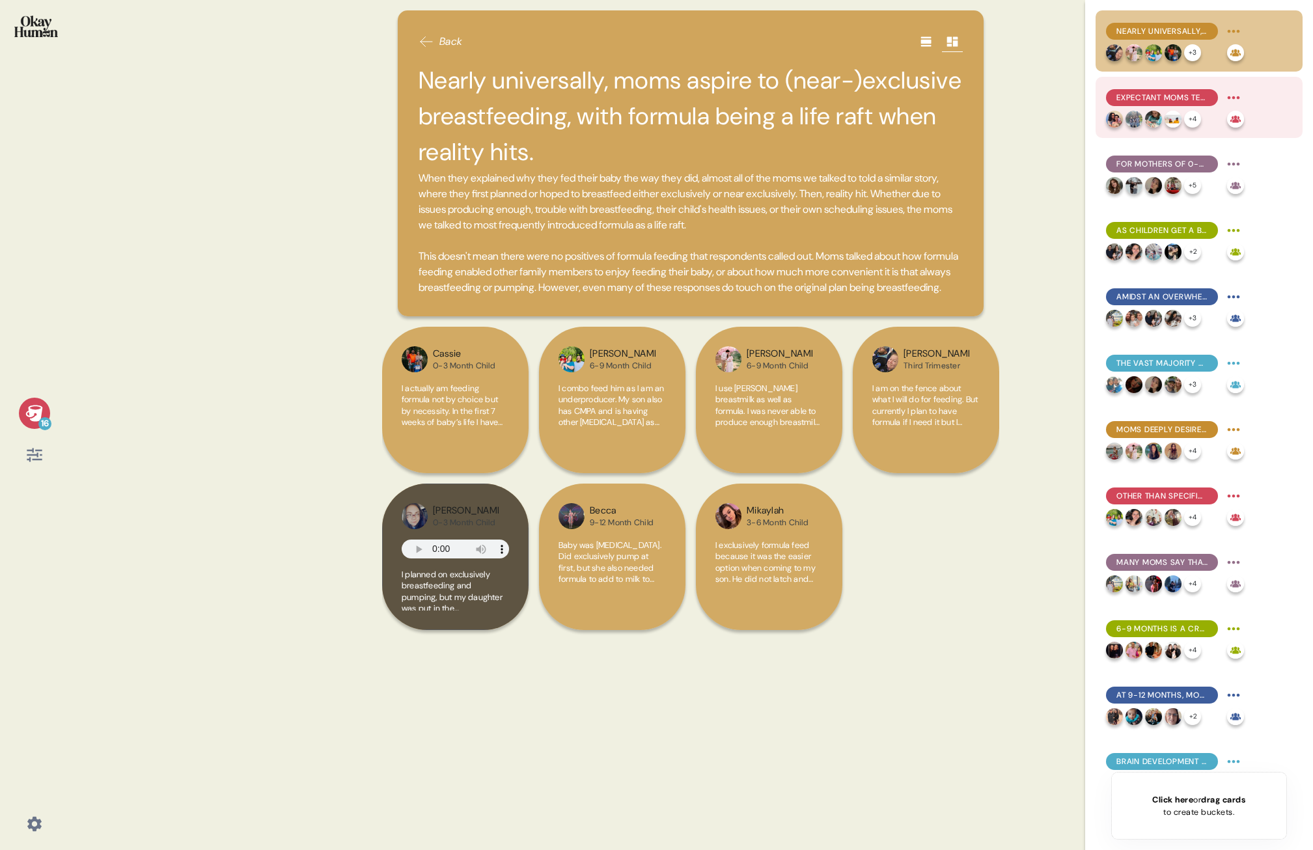
click at [828, 103] on span "Expectant moms tend to have the strongest belief in breastfeeding's superiority…" at bounding box center [1162, 98] width 91 height 12
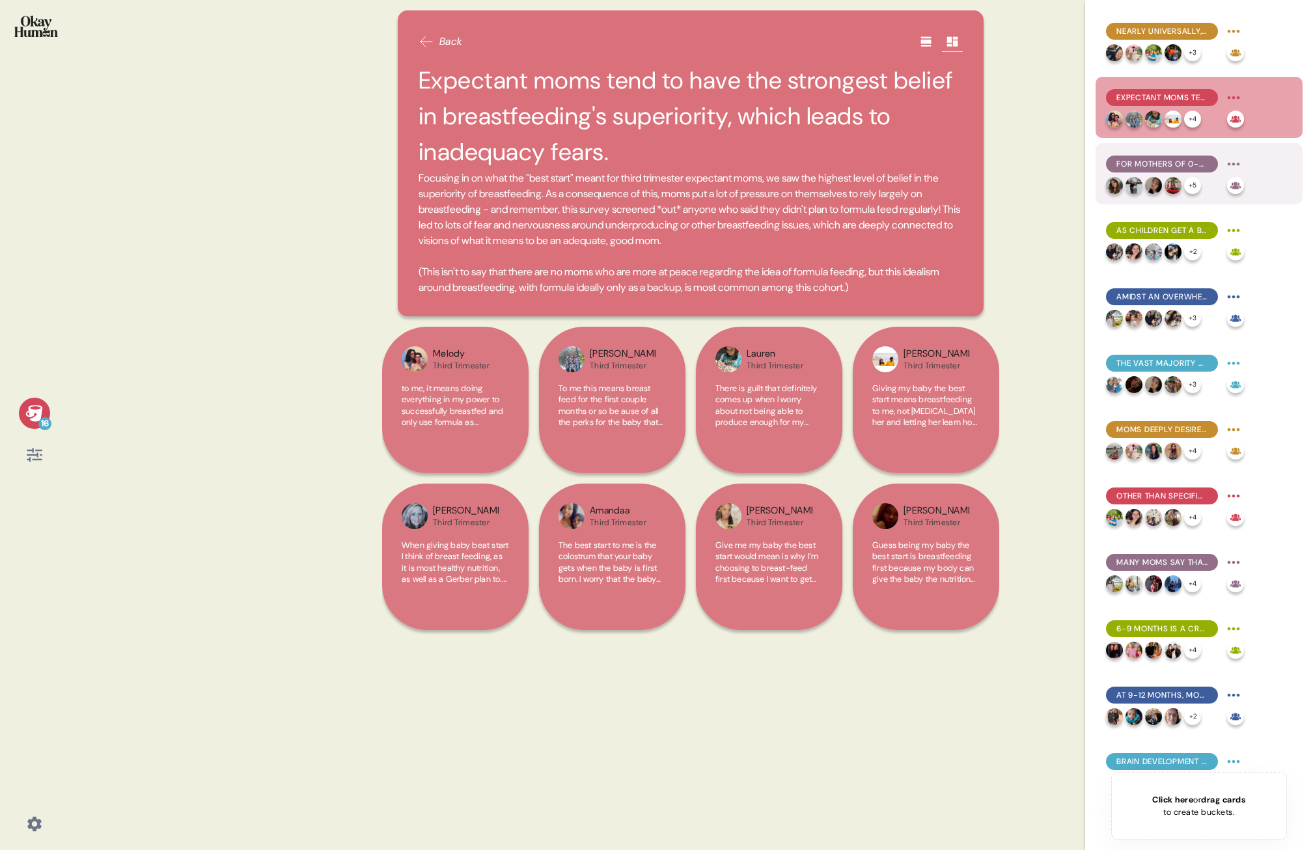
click at [828, 159] on span "For mothers of 0-3 month children, formula use is often a practical necessity, …" at bounding box center [1162, 164] width 91 height 12
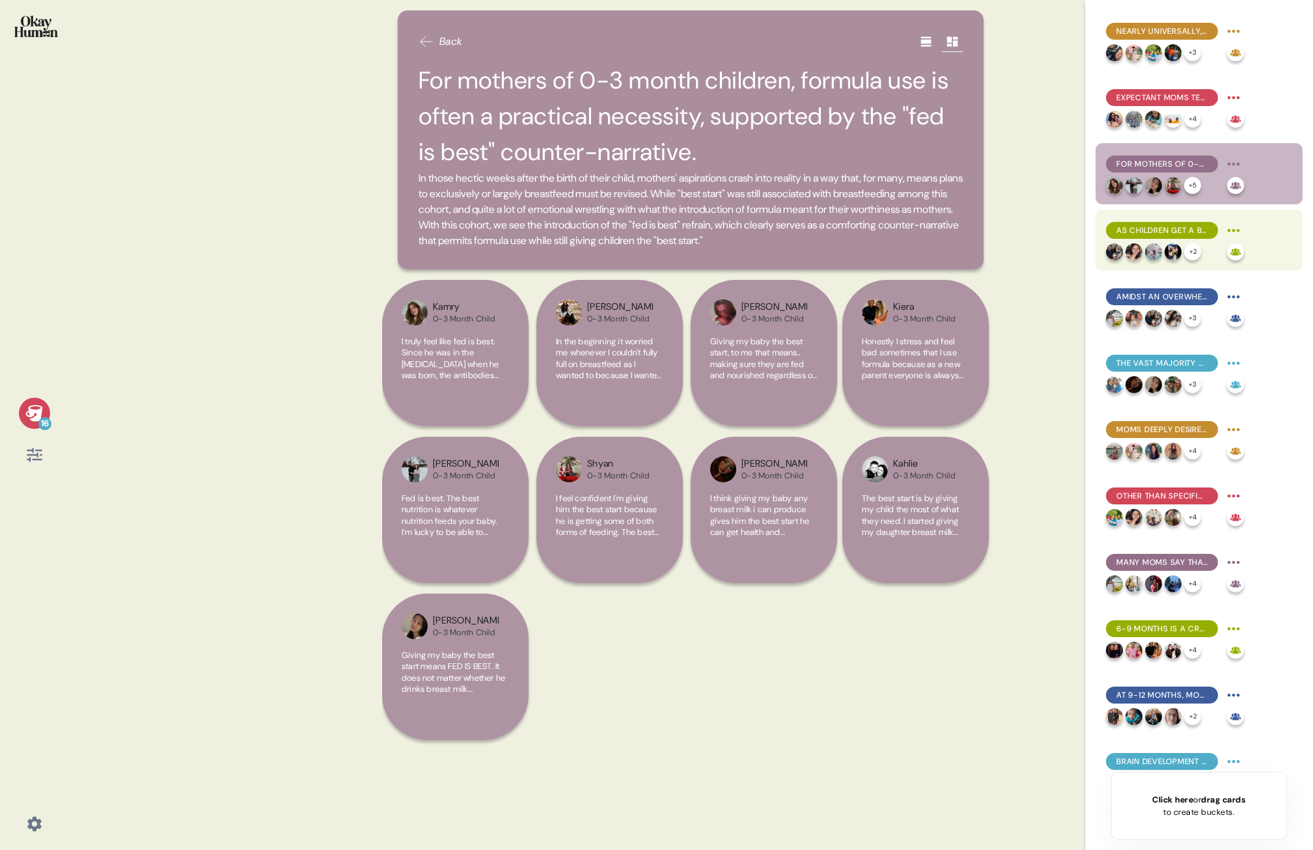
click at [828, 228] on span "As children get a bit older, the perceived "best start" gap between breast milk…" at bounding box center [1162, 231] width 91 height 12
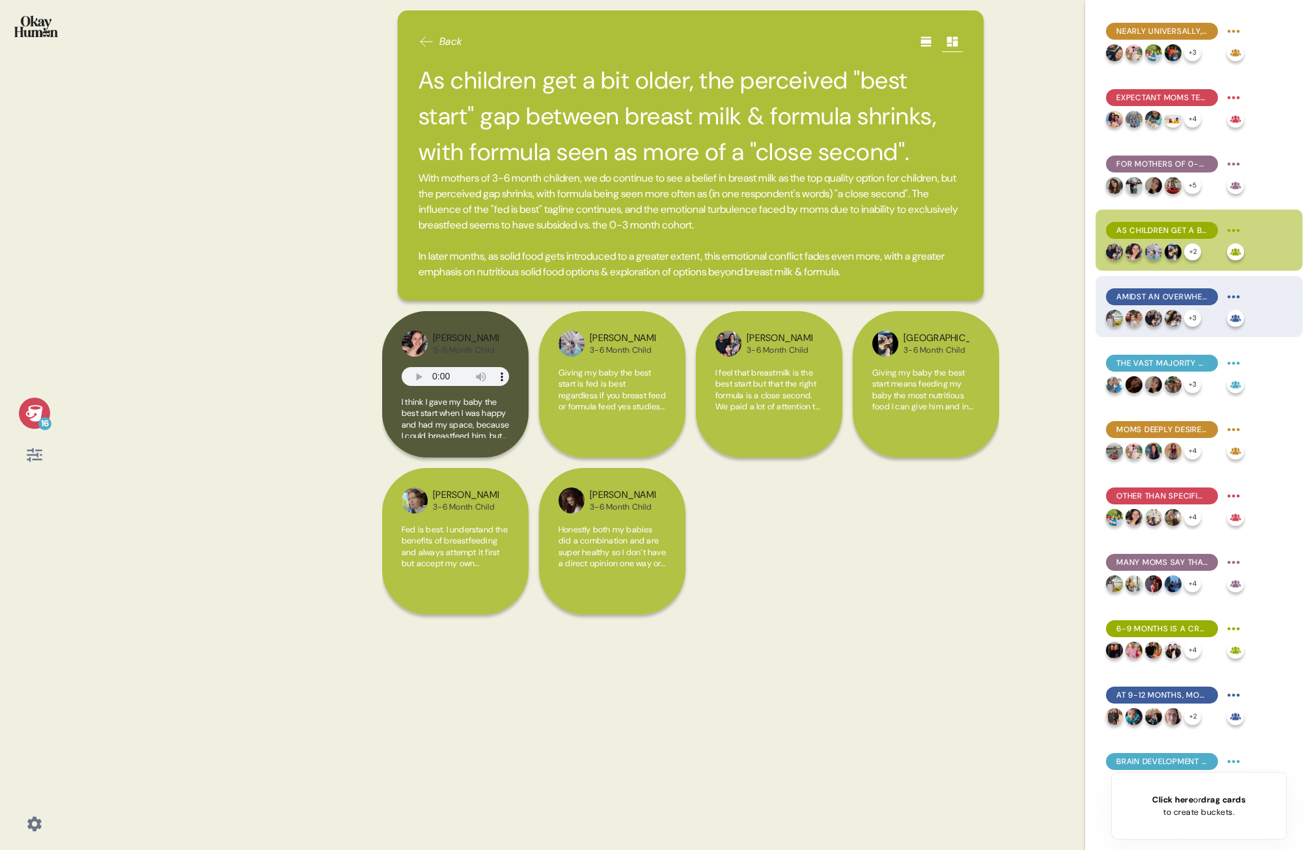
click at [828, 298] on span "Amidst an overwhelming array of formula options, what's not in a formula is as …" at bounding box center [1162, 297] width 91 height 12
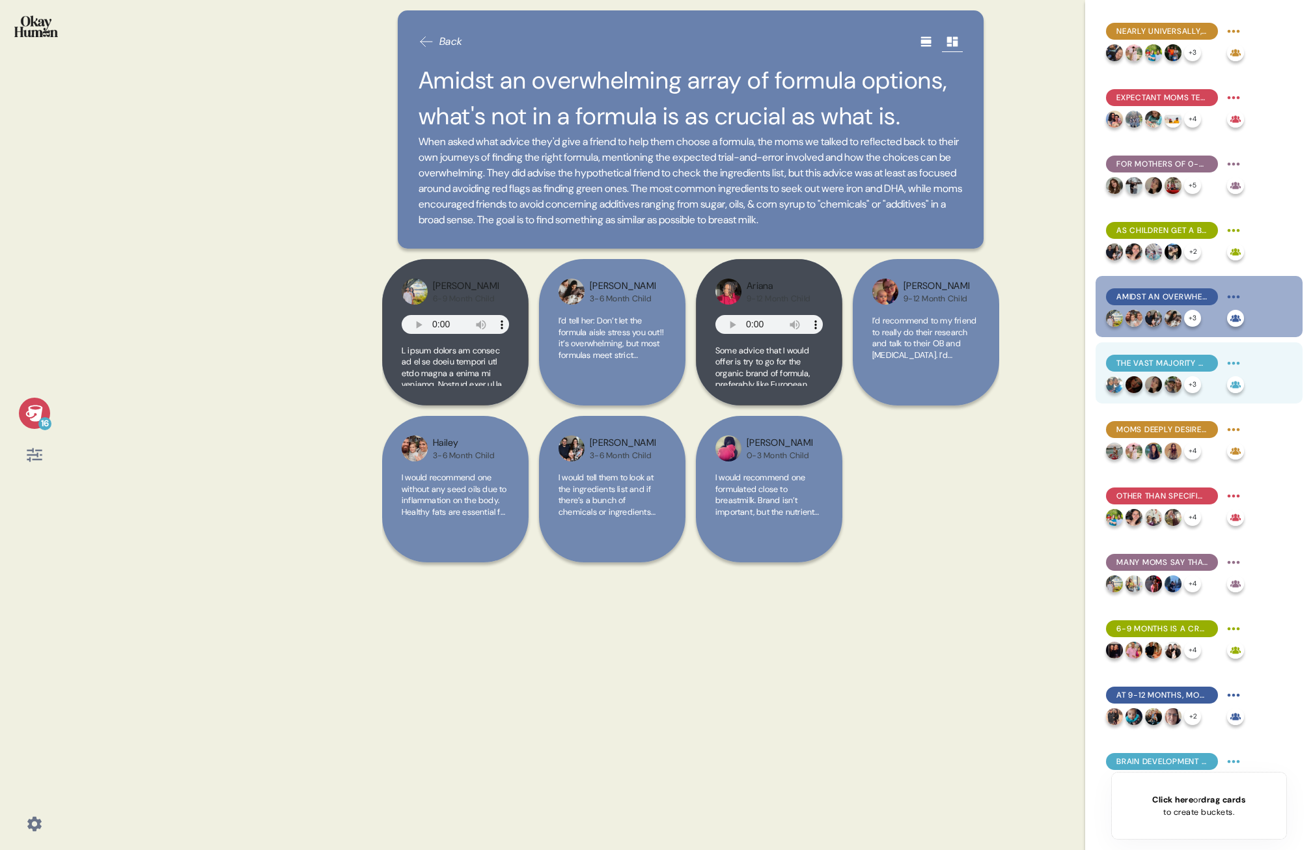
click at [828, 364] on span "The vast majority of moms are unaware of MFGM, and suspicion was common even wh…" at bounding box center [1162, 364] width 91 height 12
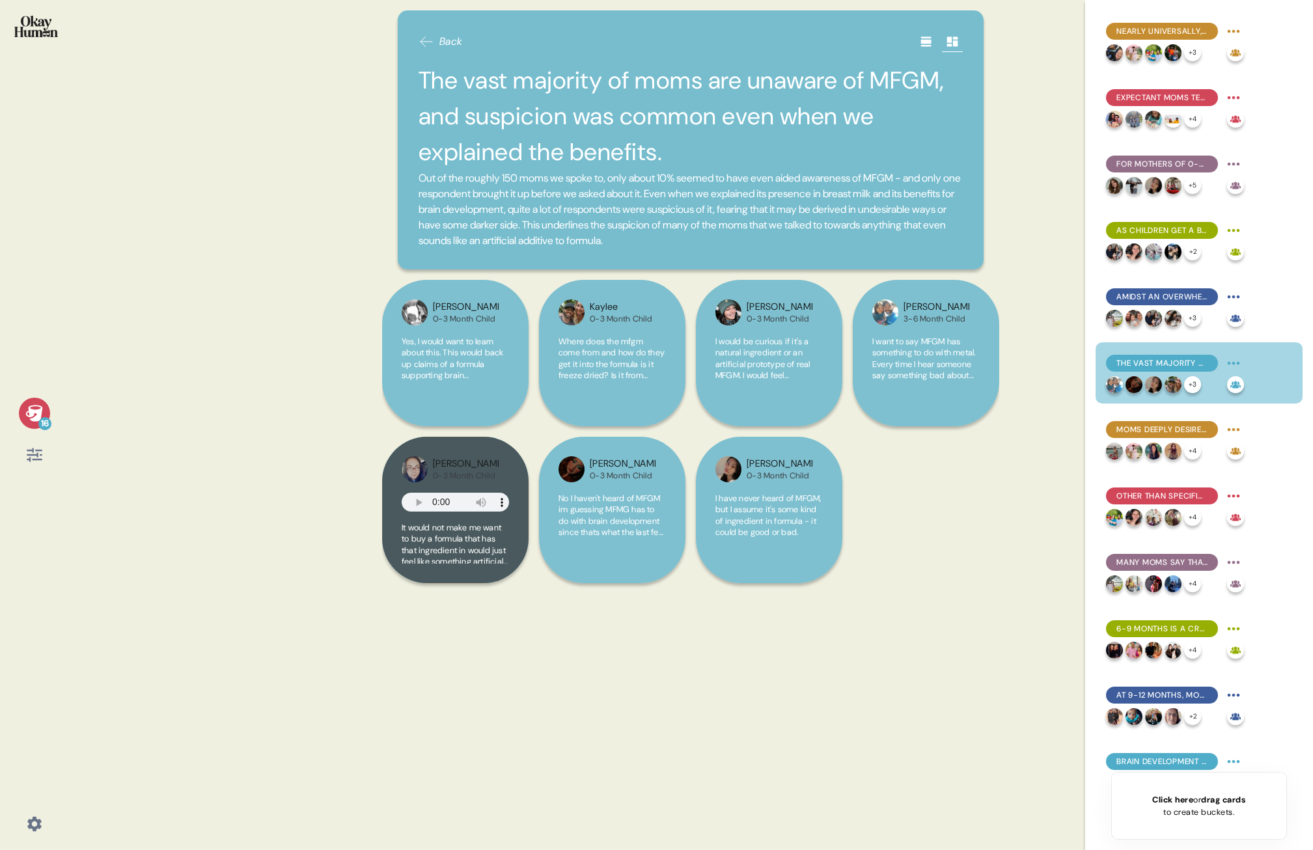
click at [94, 225] on div "16 Back The vast majority of moms are unaware of MFGM, and suspicion was common…" at bounding box center [656, 425] width 1313 height 850
